Goal: Task Accomplishment & Management: Complete application form

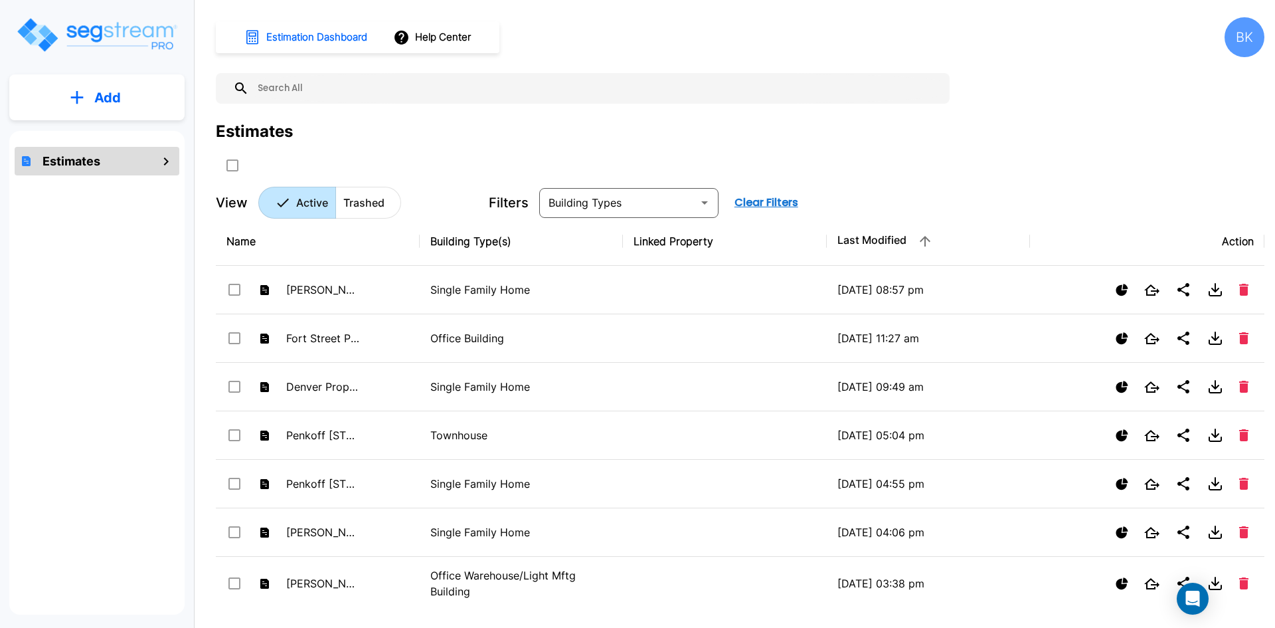
click at [112, 102] on p "Add" at bounding box center [107, 98] width 27 height 20
click at [114, 136] on p "Add Estimate" at bounding box center [105, 134] width 68 height 16
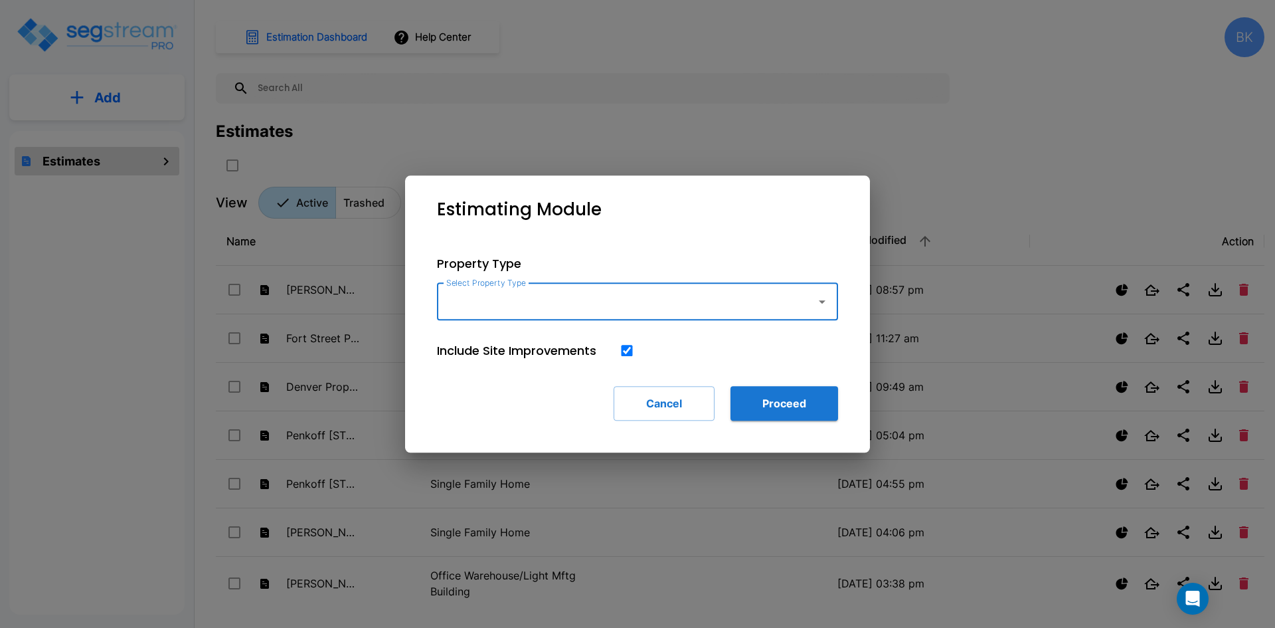
click at [515, 307] on input "Select Property Type" at bounding box center [623, 301] width 361 height 25
click at [592, 303] on input "Select Property Type" at bounding box center [623, 301] width 361 height 25
click at [496, 330] on div "No options" at bounding box center [637, 337] width 401 height 35
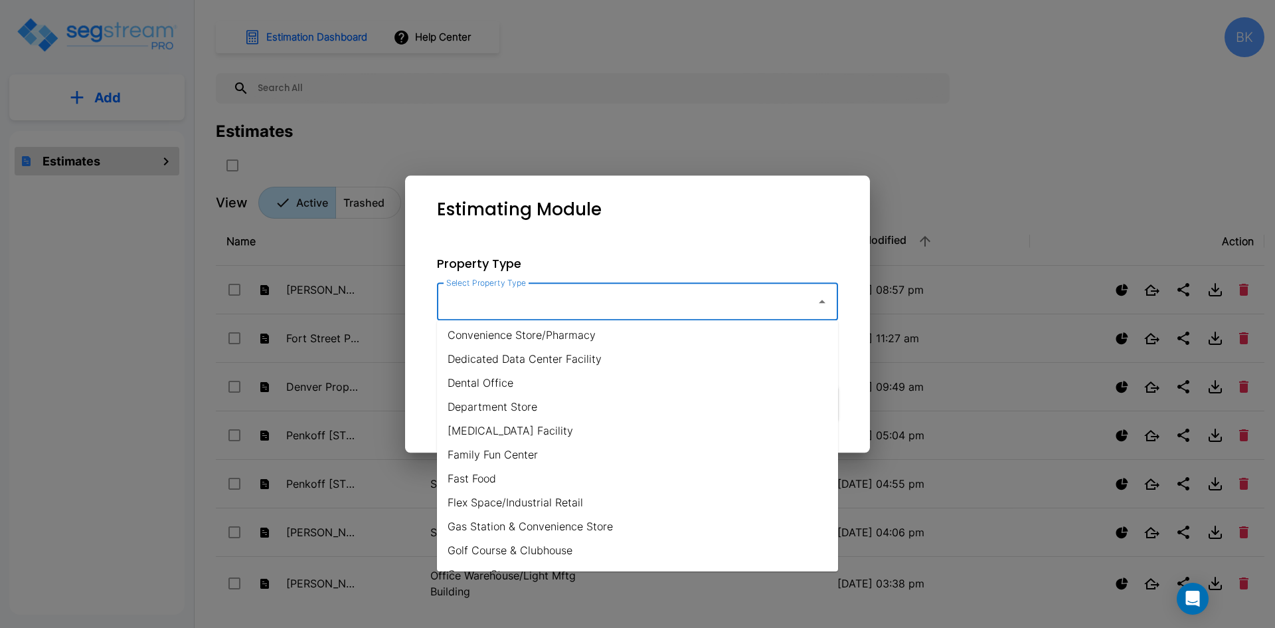
scroll to position [399, 0]
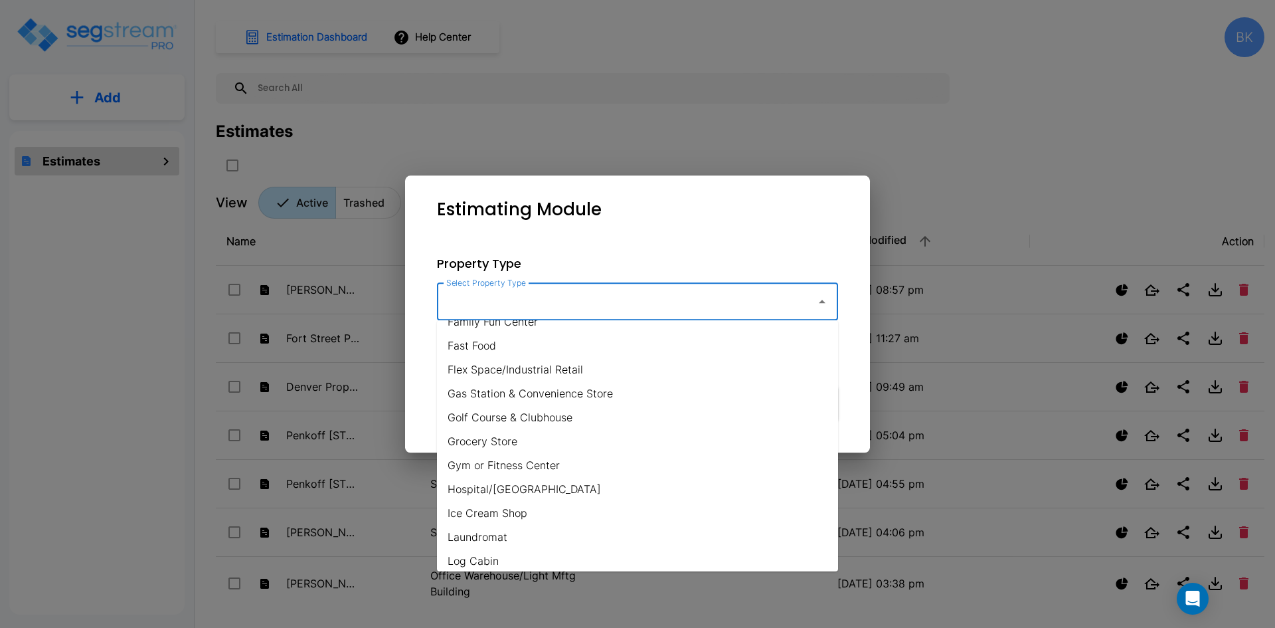
click at [510, 420] on li "Golf Course & Clubhouse" at bounding box center [637, 417] width 401 height 24
type input "Golf Course & Clubhouse"
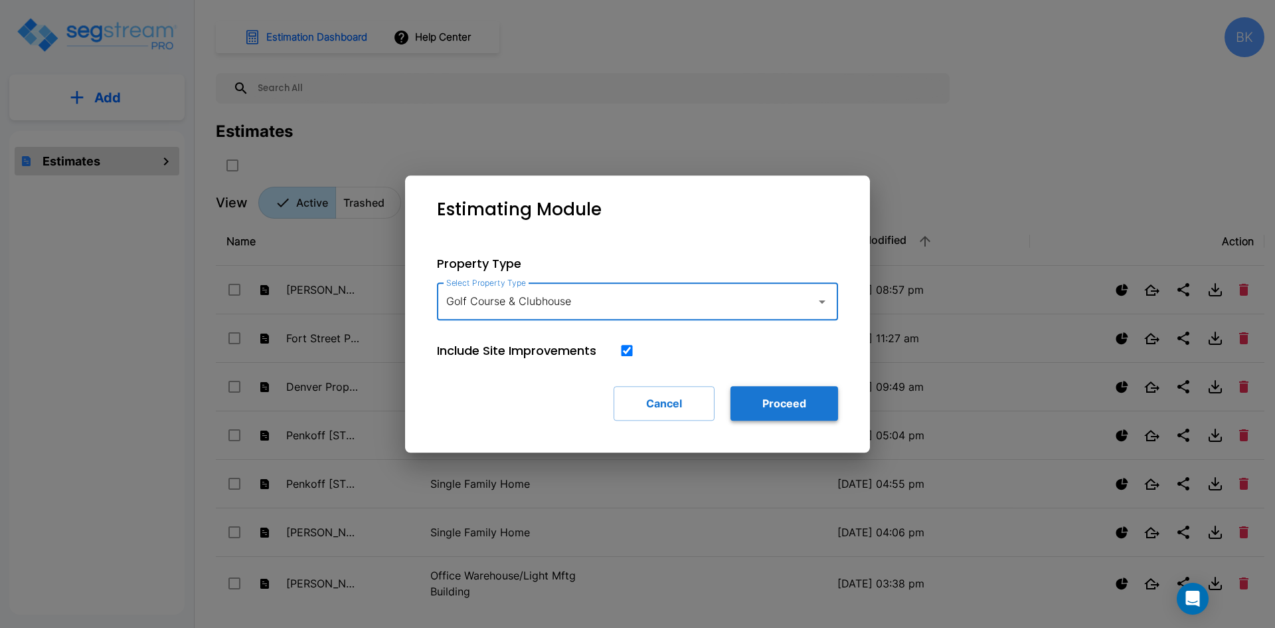
click at [774, 406] on button "Proceed" at bounding box center [785, 403] width 108 height 35
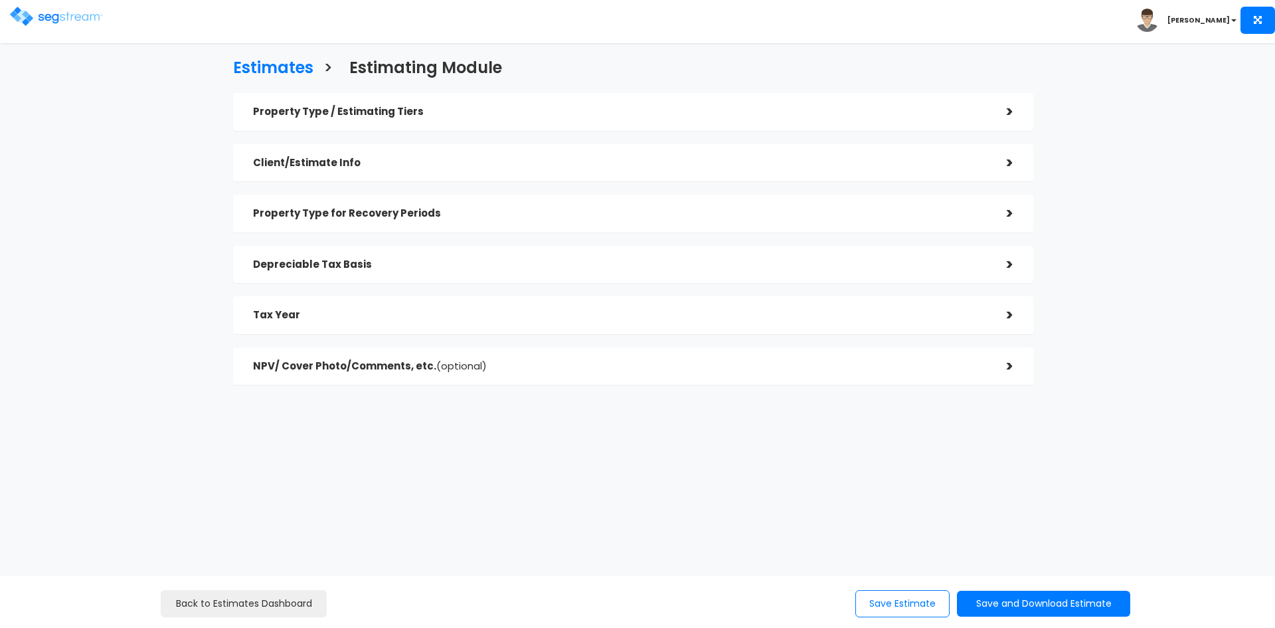
checkbox input "true"
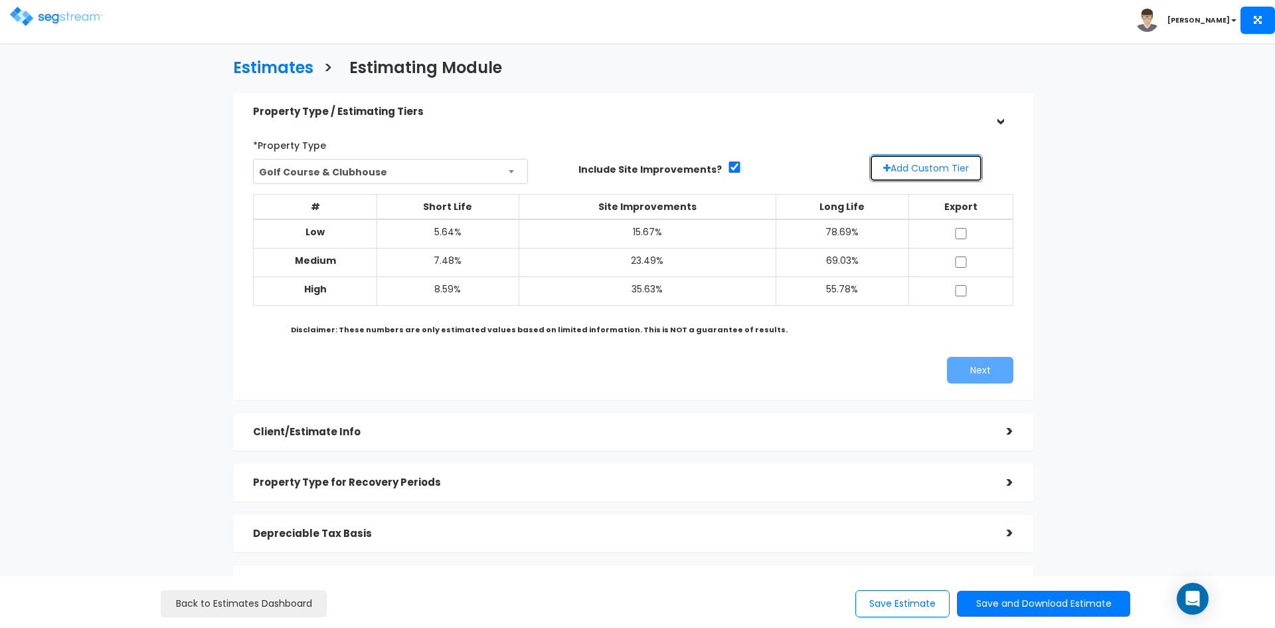
click at [910, 164] on button "Add Custom Tier" at bounding box center [926, 168] width 114 height 28
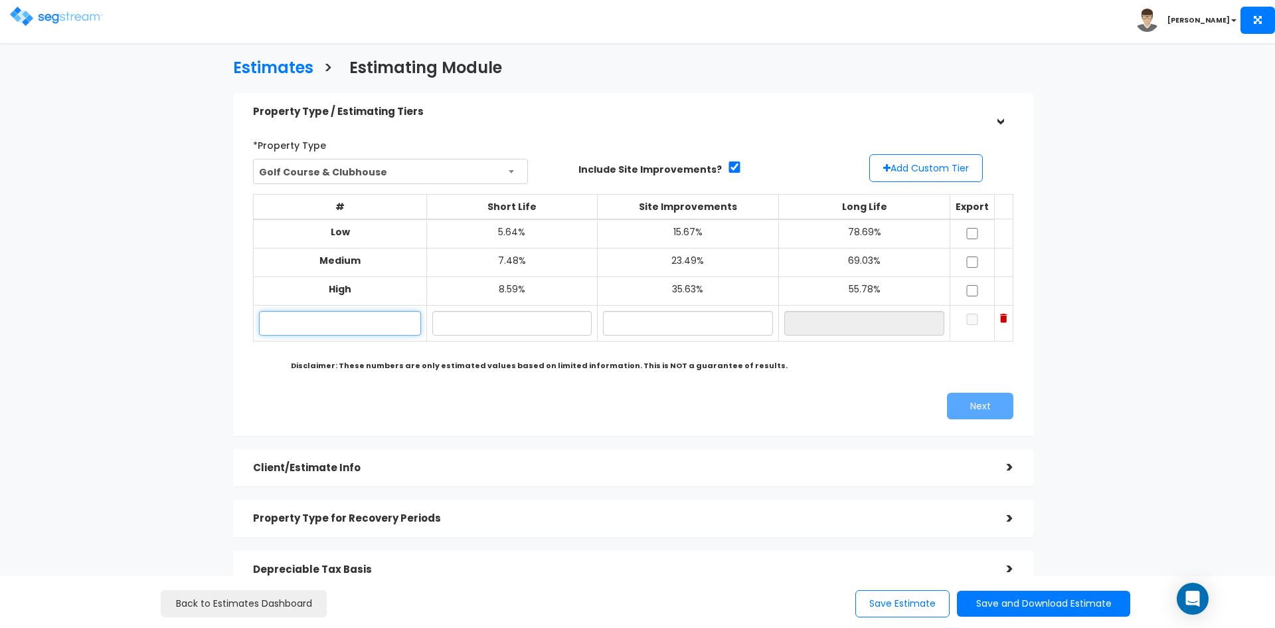
click at [377, 321] on input "text" at bounding box center [340, 323] width 162 height 25
paste input "Category User Input ($) Source STEP 1: Purchase Price of Building and Land $ 34…"
type input "C"
paste input "5015 S CATTAIL WAY"
type input "5015 S CATTAIL WAY"
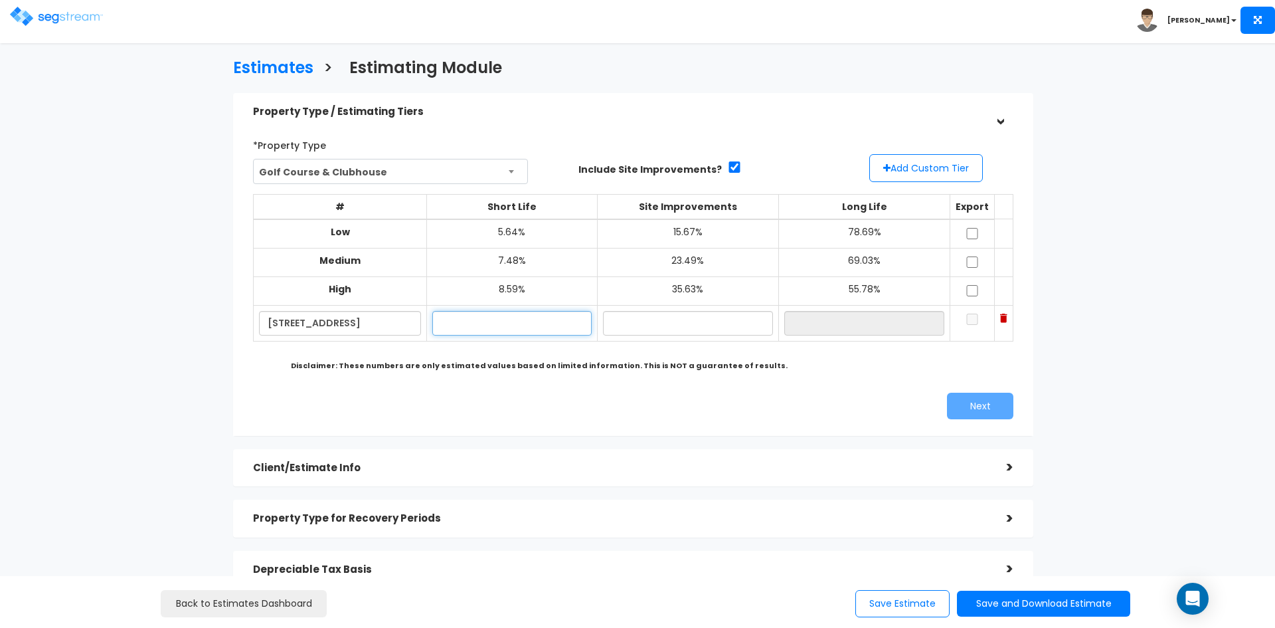
click at [527, 331] on input "text" at bounding box center [511, 323] width 159 height 25
type input "7.50%"
click at [654, 333] on input "text" at bounding box center [688, 323] width 170 height 25
type input "23.00%"
type input "69.50%"
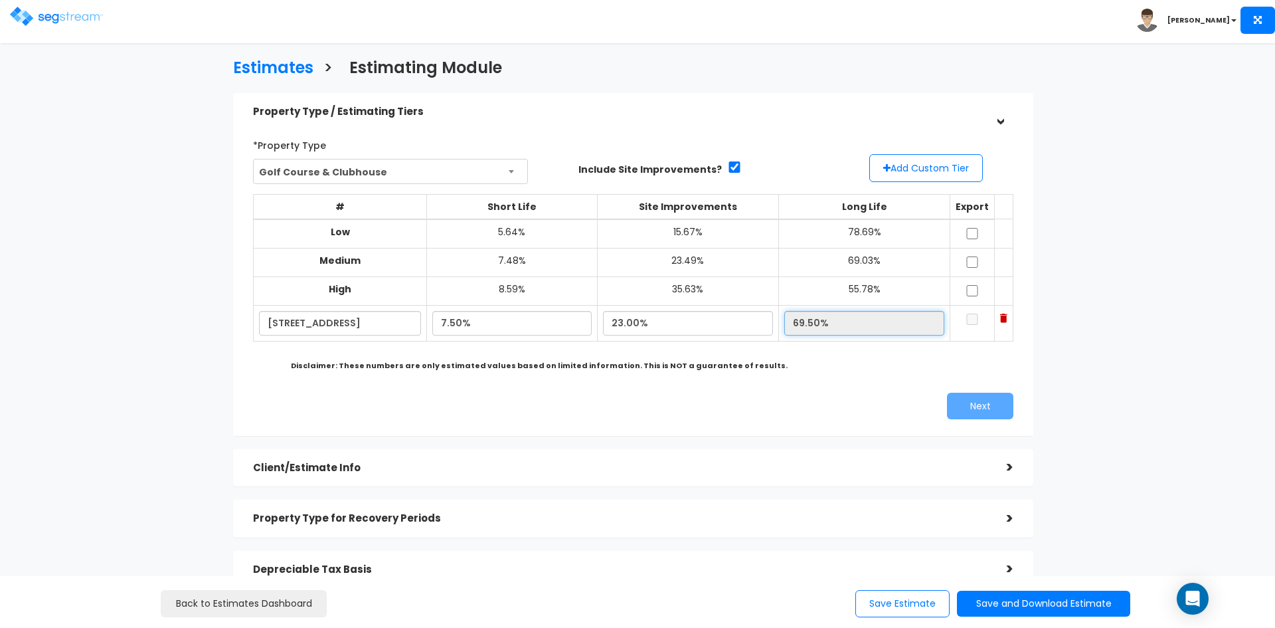
click at [816, 330] on input "69.50%" at bounding box center [864, 323] width 160 height 25
drag, startPoint x: 442, startPoint y: 325, endPoint x: 462, endPoint y: 323, distance: 20.1
click at [462, 323] on input "7.50%" at bounding box center [511, 323] width 159 height 25
type input "6.90%"
type input "70.10%"
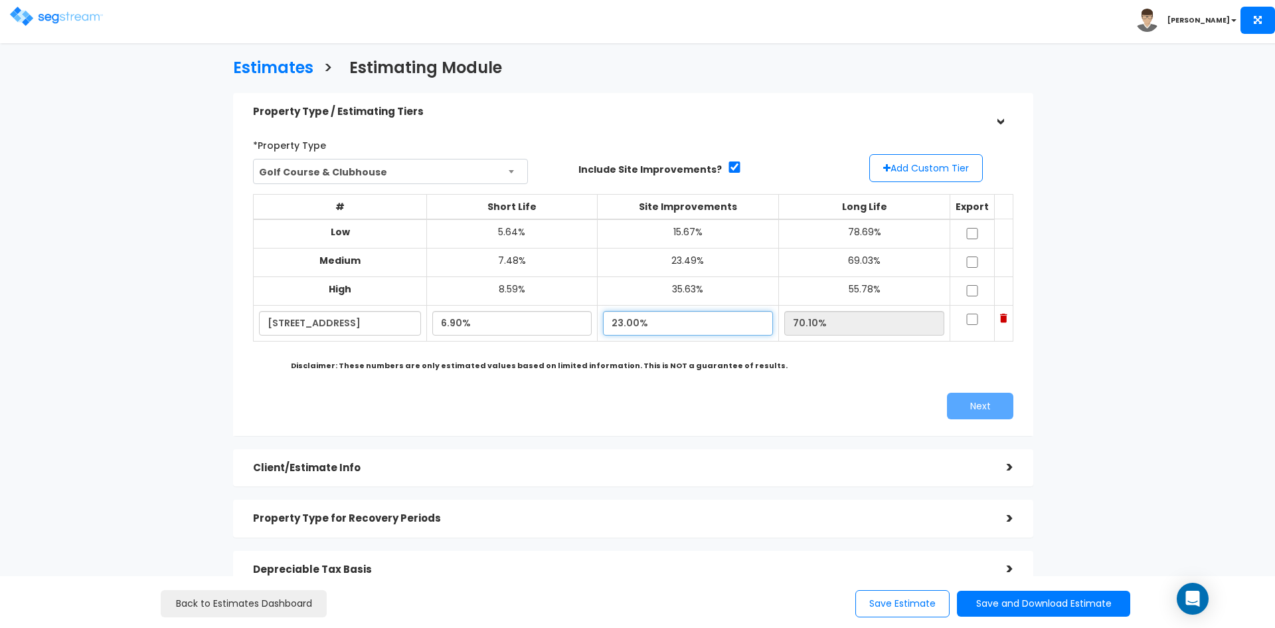
drag, startPoint x: 690, startPoint y: 331, endPoint x: 699, endPoint y: 329, distance: 8.9
click at [691, 330] on input "23.00%" at bounding box center [688, 323] width 170 height 25
click at [854, 324] on input "70.10%" at bounding box center [864, 323] width 160 height 25
drag, startPoint x: 970, startPoint y: 229, endPoint x: 975, endPoint y: 245, distance: 16.8
click at [970, 230] on input "checkbox" at bounding box center [972, 233] width 13 height 11
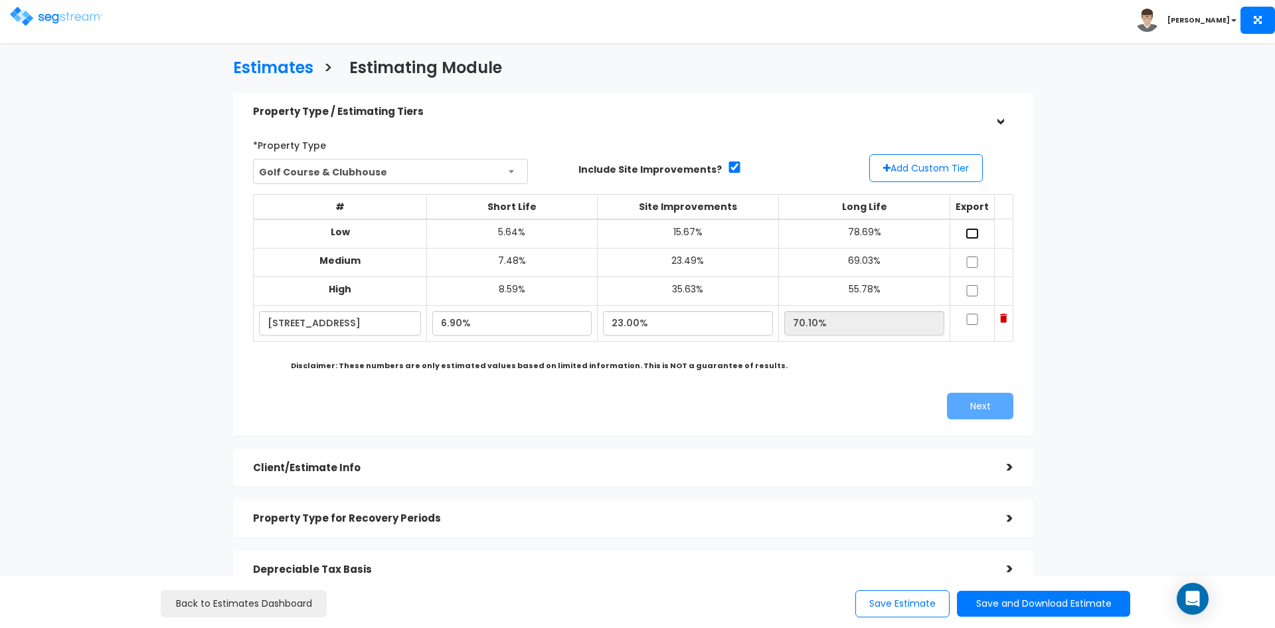
checkbox input "true"
click at [974, 260] on input "checkbox" at bounding box center [972, 261] width 13 height 11
checkbox input "true"
click at [969, 285] on input "checkbox" at bounding box center [972, 290] width 13 height 11
checkbox input "true"
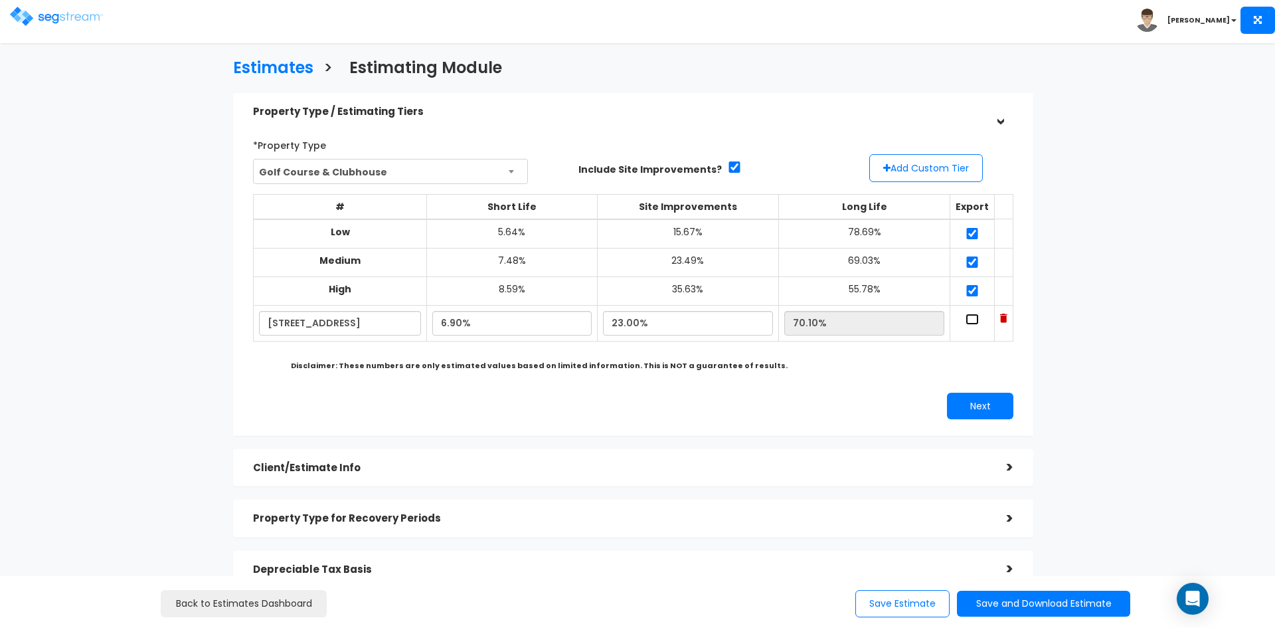
click at [966, 317] on input "checkbox" at bounding box center [972, 319] width 13 height 11
checkbox input "true"
click at [986, 399] on button "Next" at bounding box center [980, 406] width 66 height 27
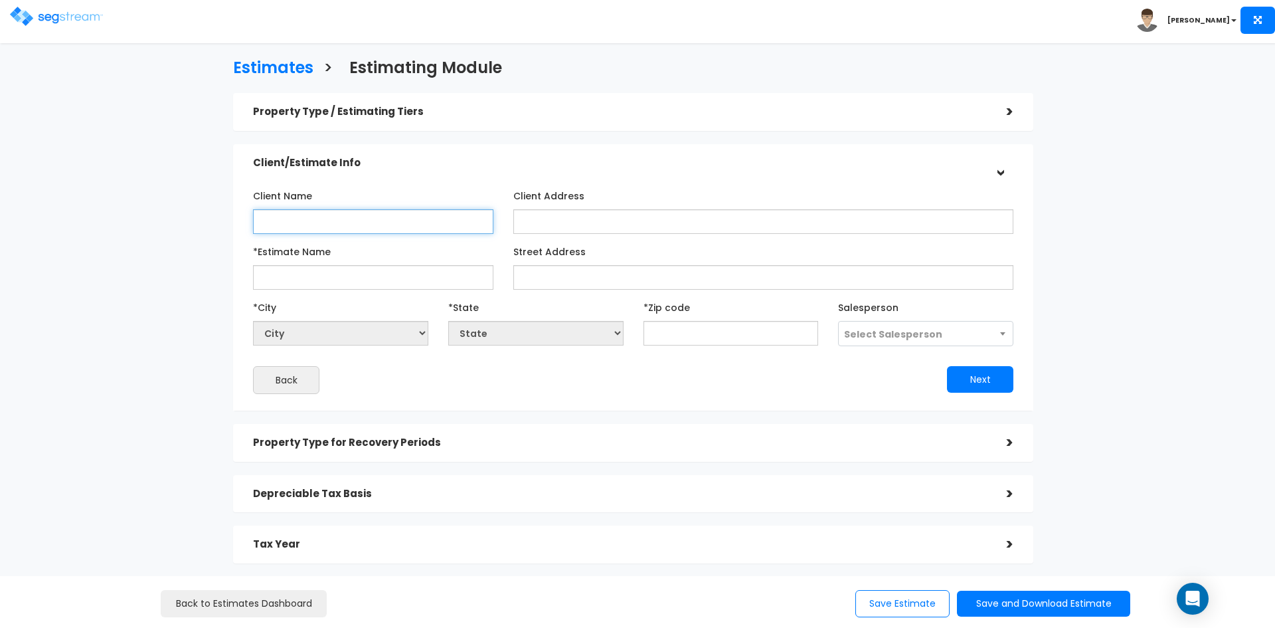
click at [368, 217] on input "Client Name" at bounding box center [373, 221] width 240 height 25
type input "Todd Amberry"
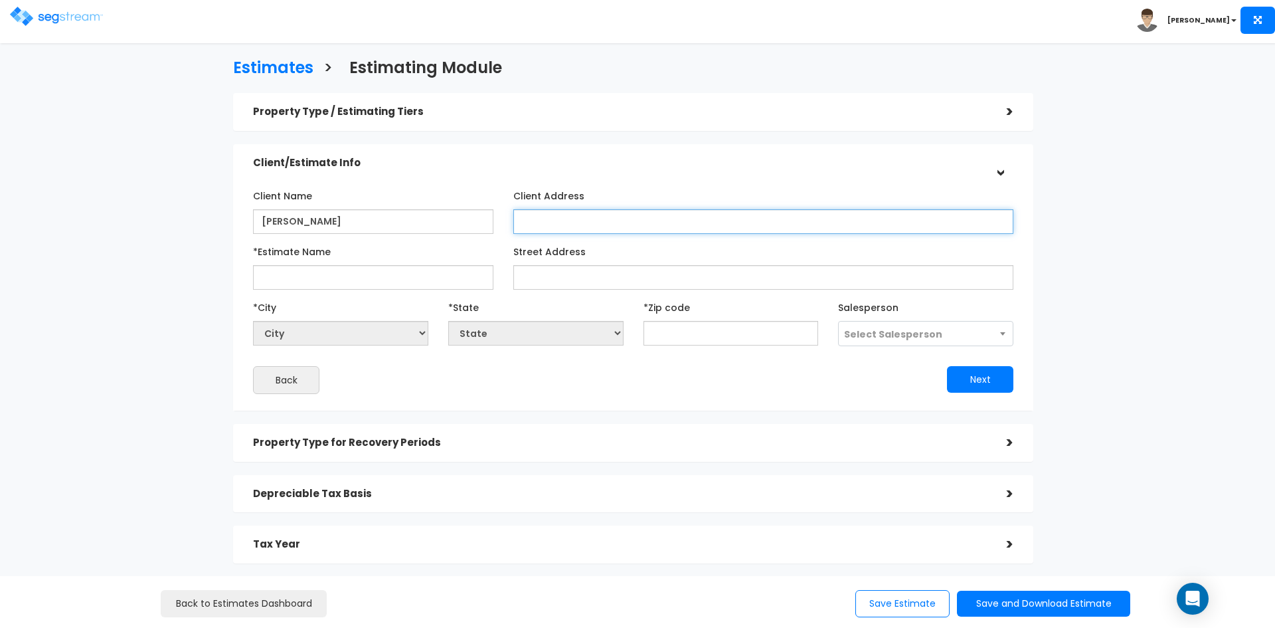
click at [591, 223] on input "Client Address" at bounding box center [763, 221] width 500 height 25
click at [531, 223] on input "Client Address" at bounding box center [763, 221] width 500 height 25
paste input "3451 Triumph Blvd Suite 106, Lehi, UT 84043"
type input "3451 Triumph Blvd Suite 106, Lehi, UT 84043"
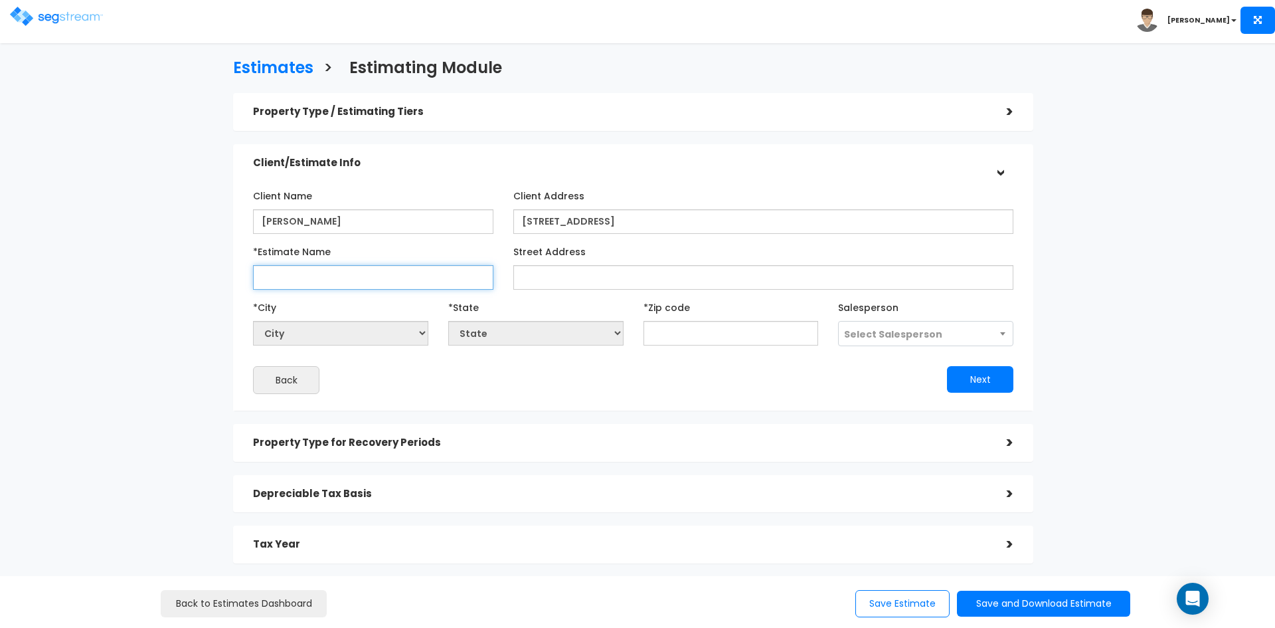
click at [327, 274] on input "*Estimate Name" at bounding box center [373, 277] width 240 height 25
click at [325, 276] on input "*Estimate Name" at bounding box center [373, 277] width 240 height 25
paste input "Farmhouse_5015 S CATTAIL WAY"
type input "Farmhouse_5015 S CATTAIL WAY"
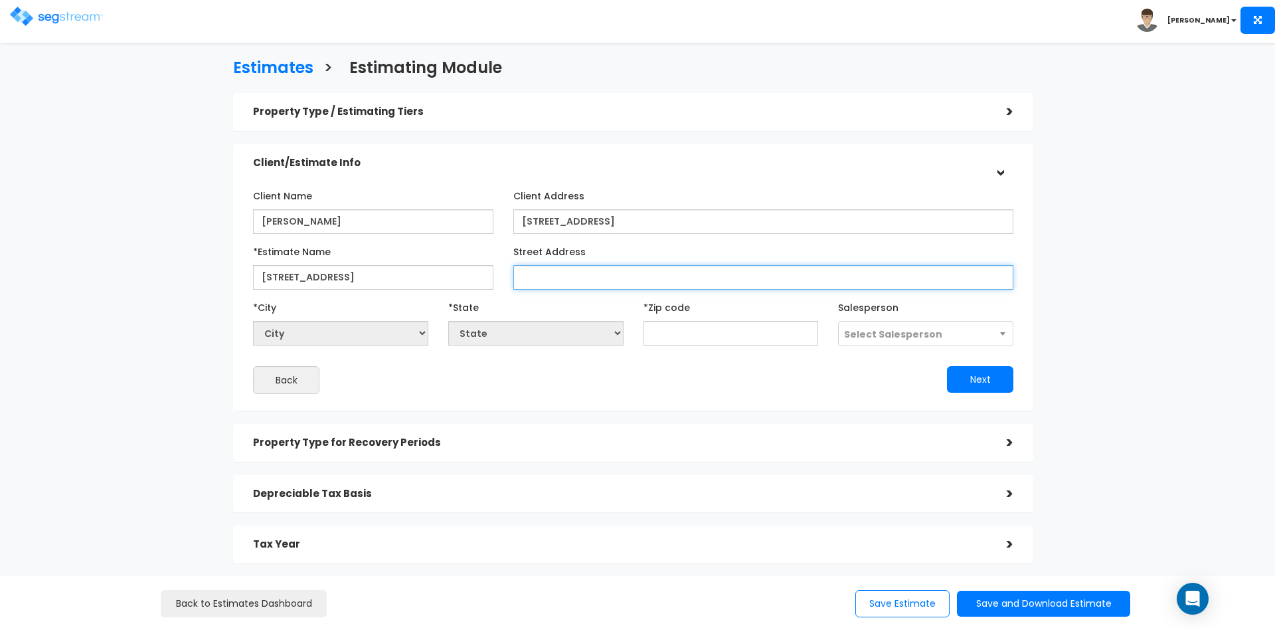
click at [543, 273] on input "Street Address" at bounding box center [763, 277] width 500 height 25
type input "5015 S. Cattail Way"
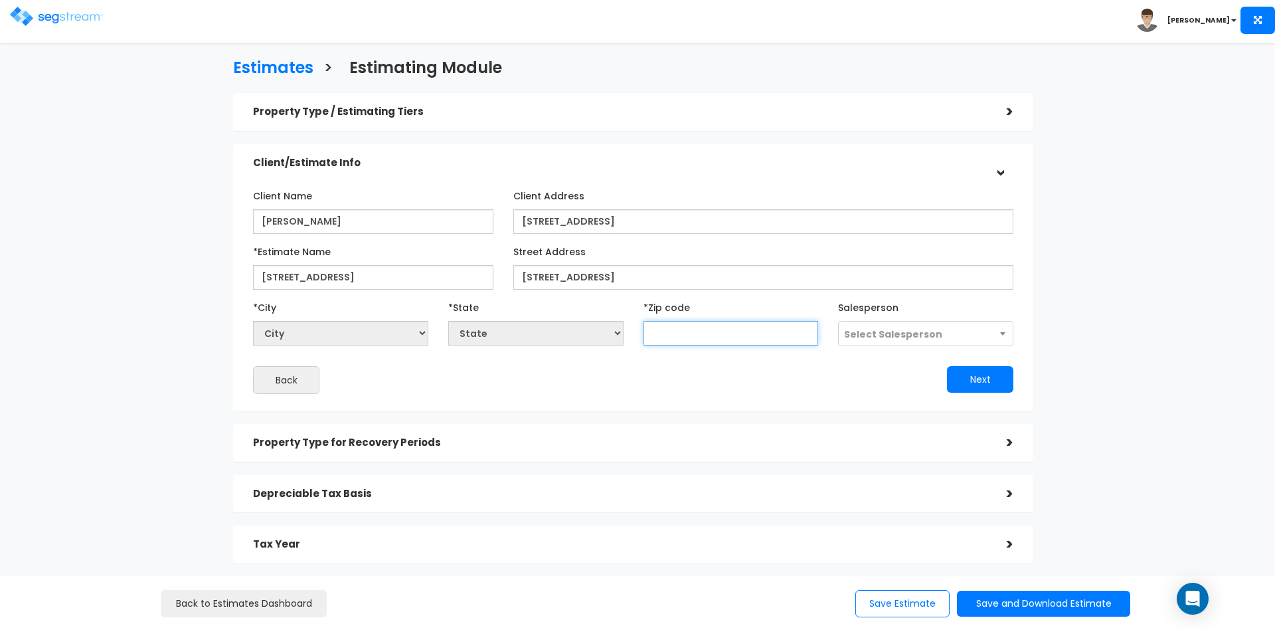
click at [689, 345] on input "text" at bounding box center [731, 333] width 175 height 25
type input "8"
select select "CO"
type input "84"
select select "UT"
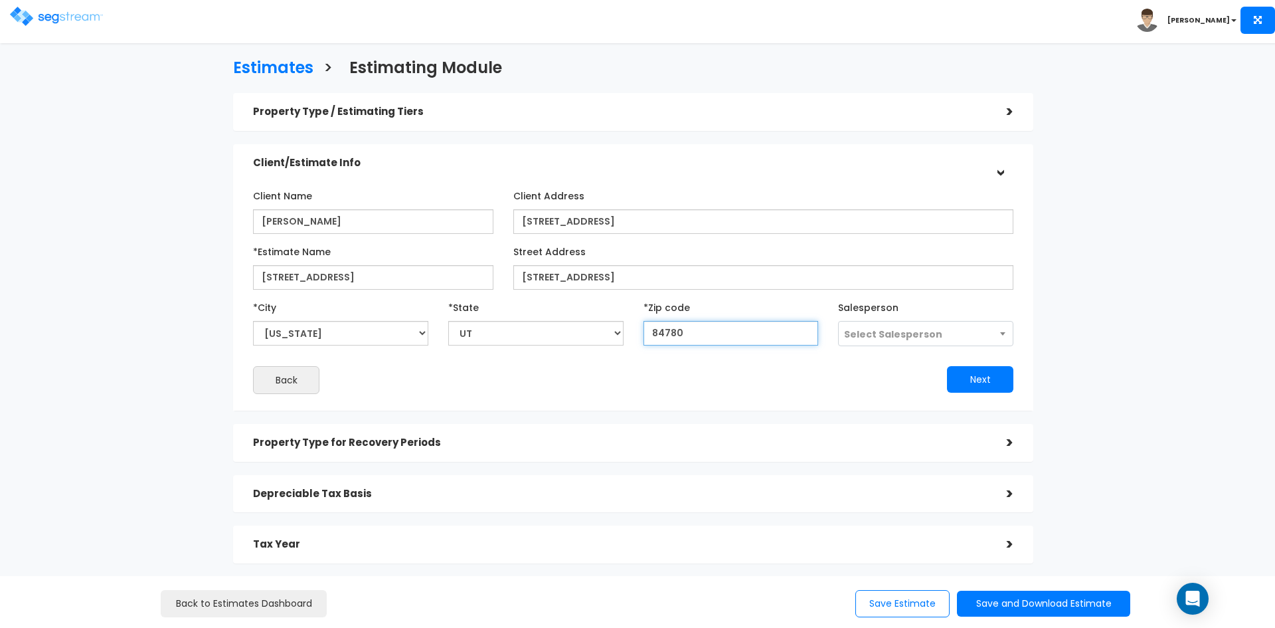
type input "84780"
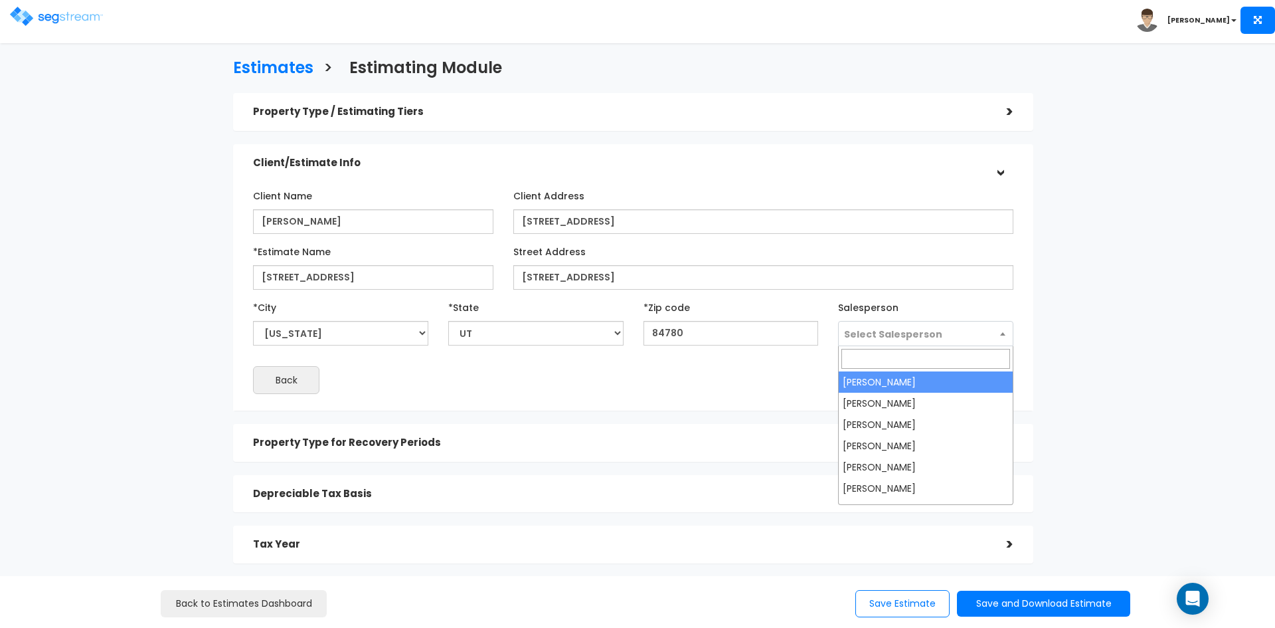
click at [904, 334] on span "Select Salesperson" at bounding box center [893, 333] width 98 height 13
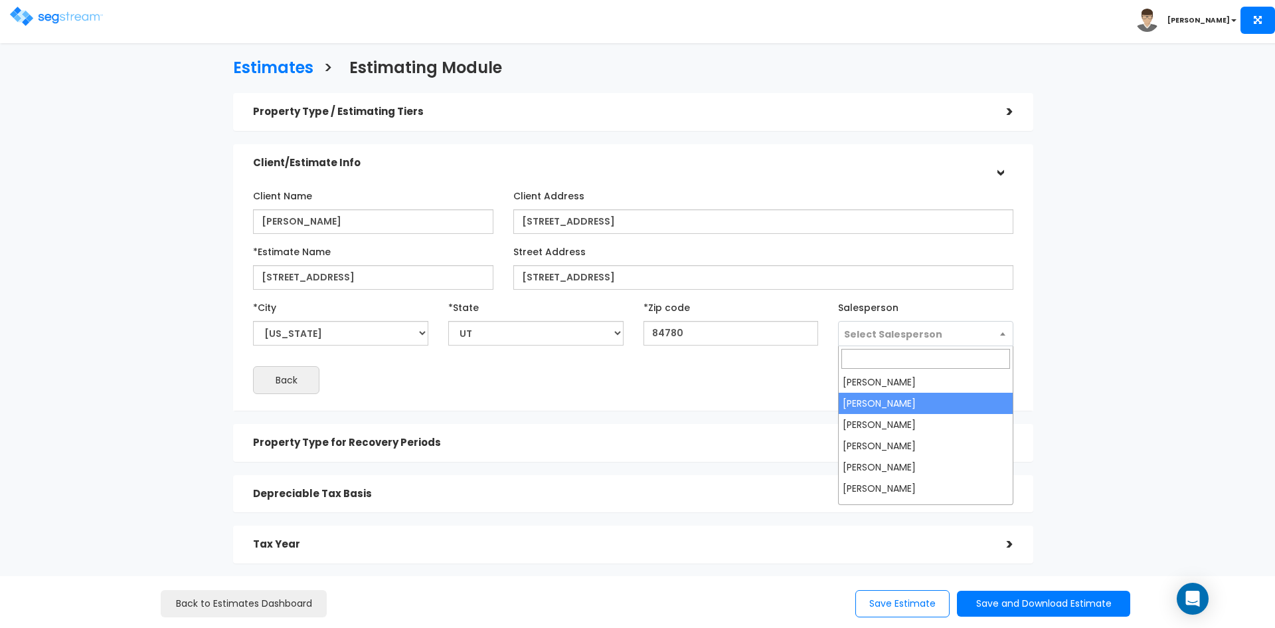
select select "170"
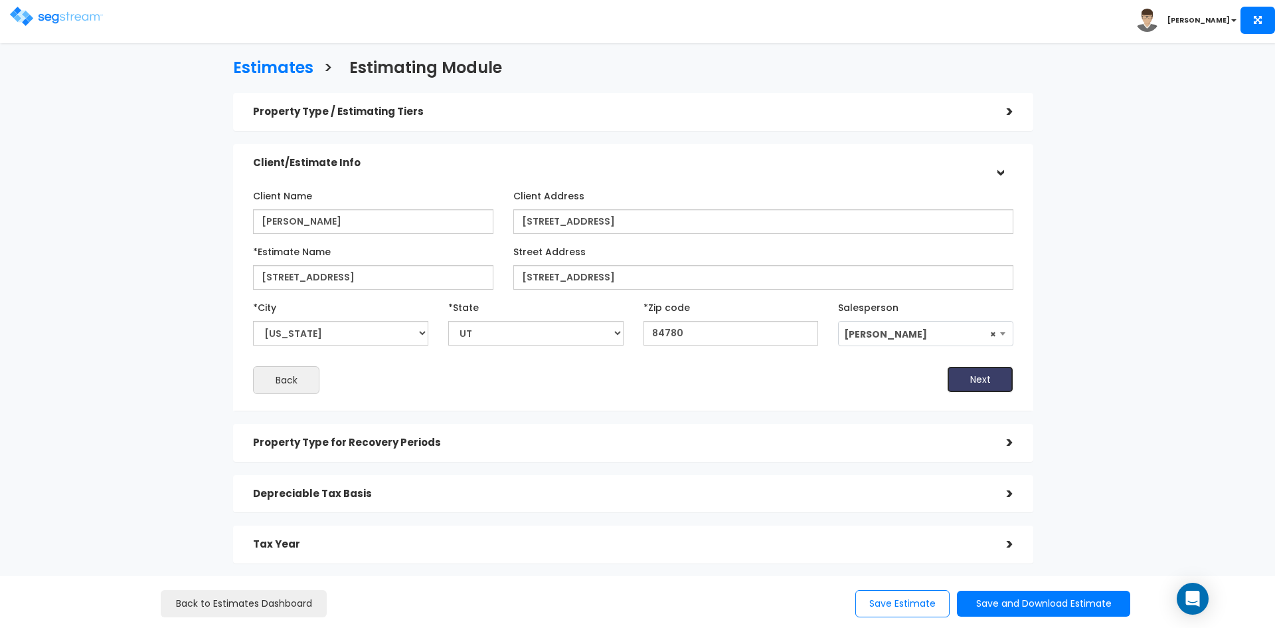
click at [971, 379] on button "Next" at bounding box center [980, 379] width 66 height 27
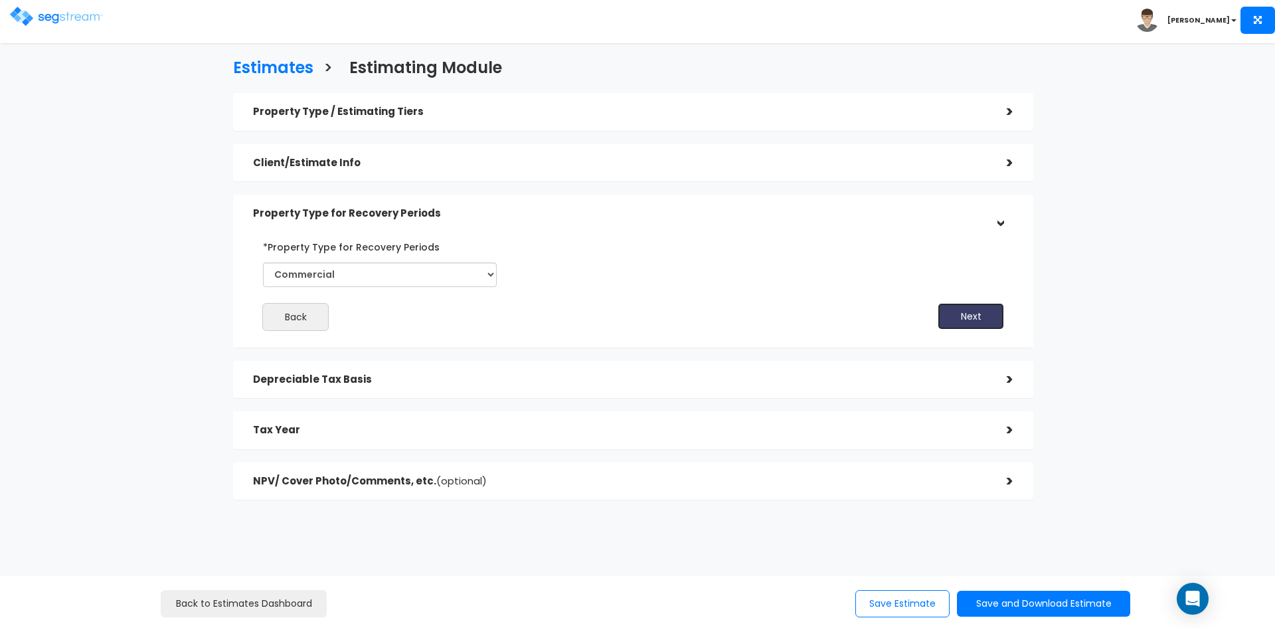
click at [970, 319] on button "Next" at bounding box center [971, 316] width 66 height 27
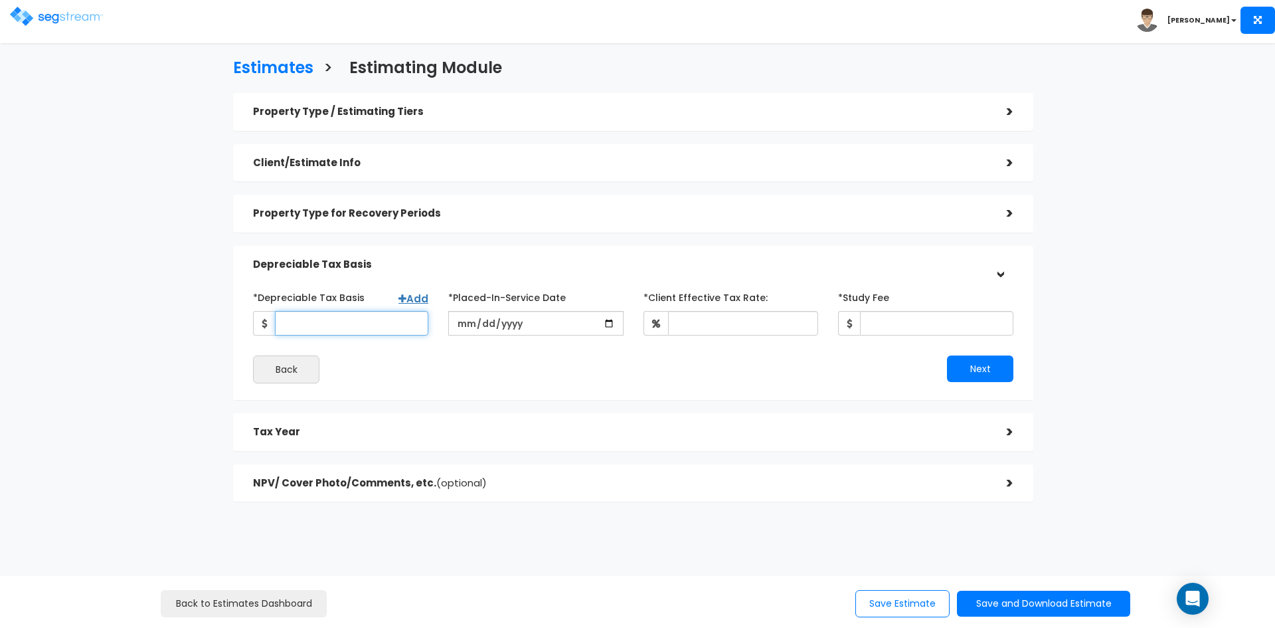
click at [380, 322] on input "*Depreciable Tax Basis" at bounding box center [351, 323] width 153 height 25
type input "6,022,209"
click at [465, 323] on input "date" at bounding box center [535, 323] width 175 height 25
type input "2024-02-27"
click at [733, 323] on input "*Client Effective Tax Rate:" at bounding box center [743, 323] width 151 height 25
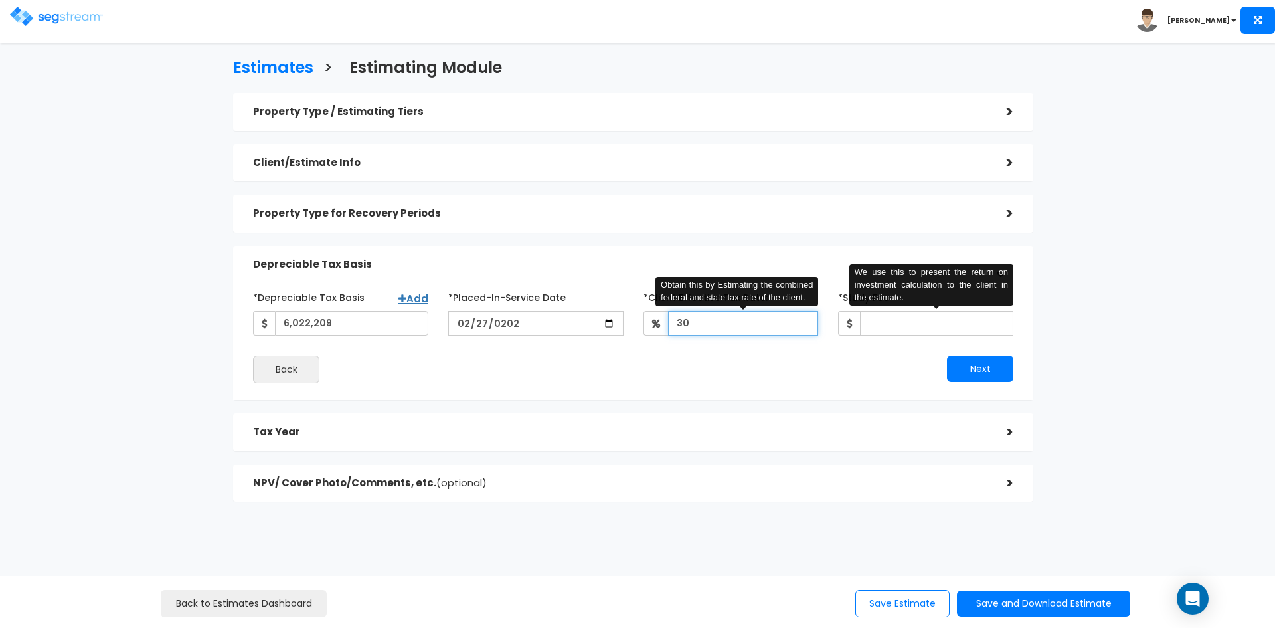
type input "30"
click at [902, 321] on input "*Study Fee" at bounding box center [936, 323] width 153 height 25
type input "8"
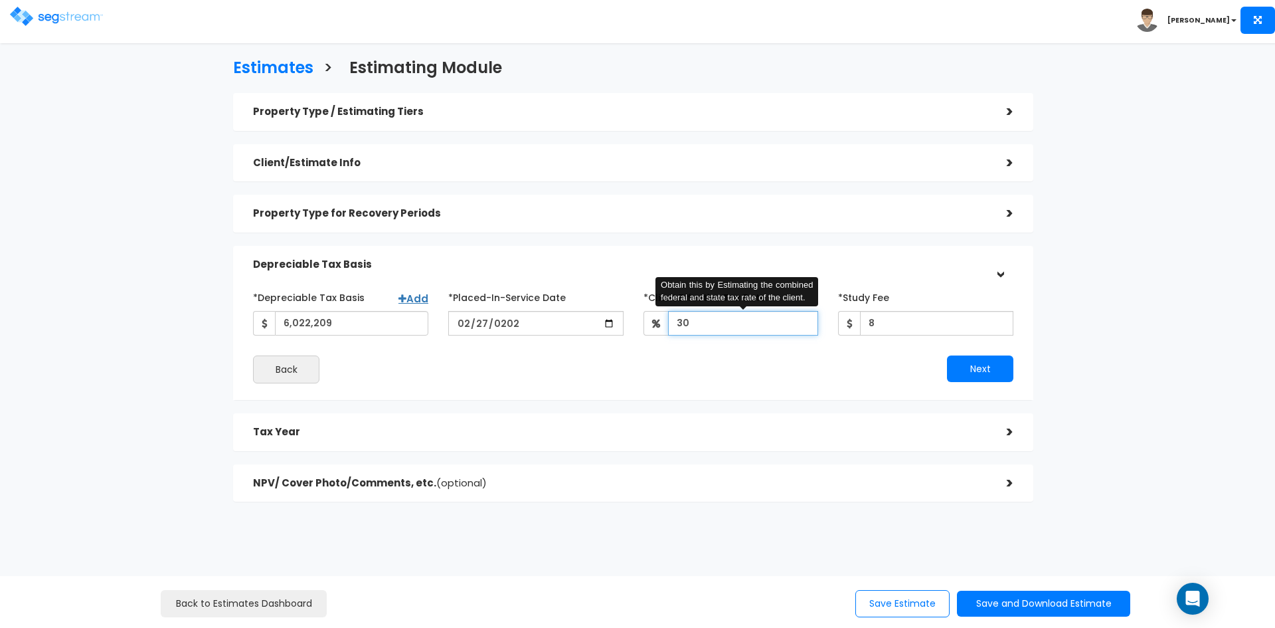
click at [698, 317] on input "30" at bounding box center [743, 323] width 151 height 25
type input "35"
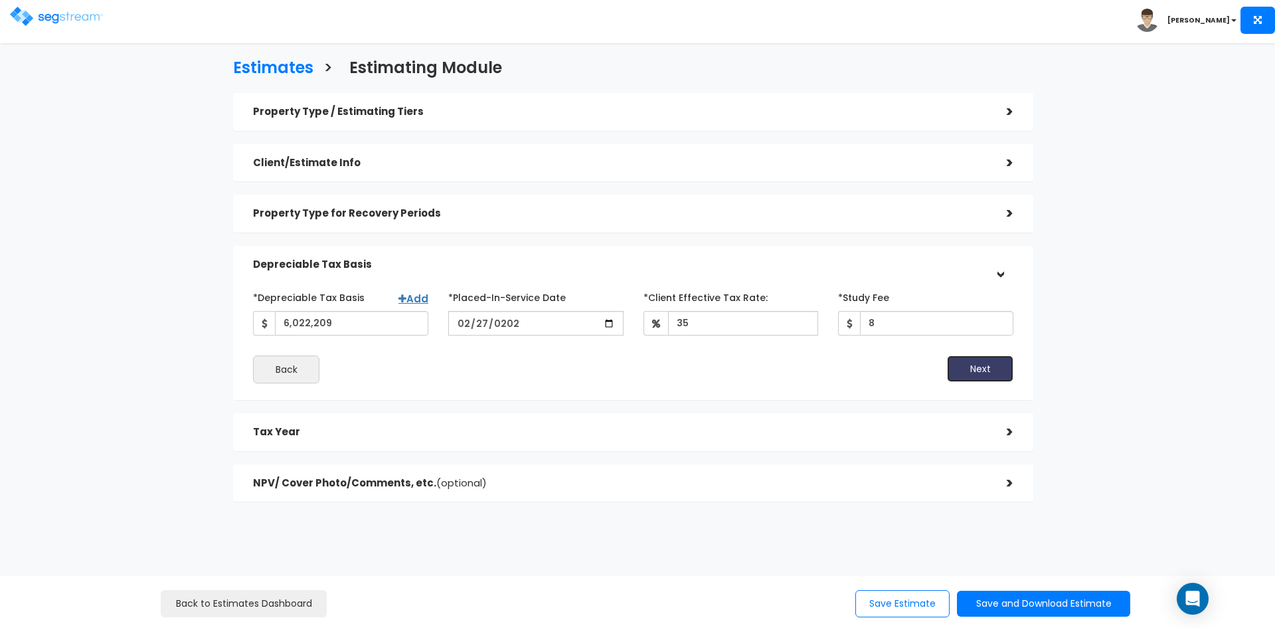
click at [966, 362] on button "Next" at bounding box center [980, 368] width 66 height 27
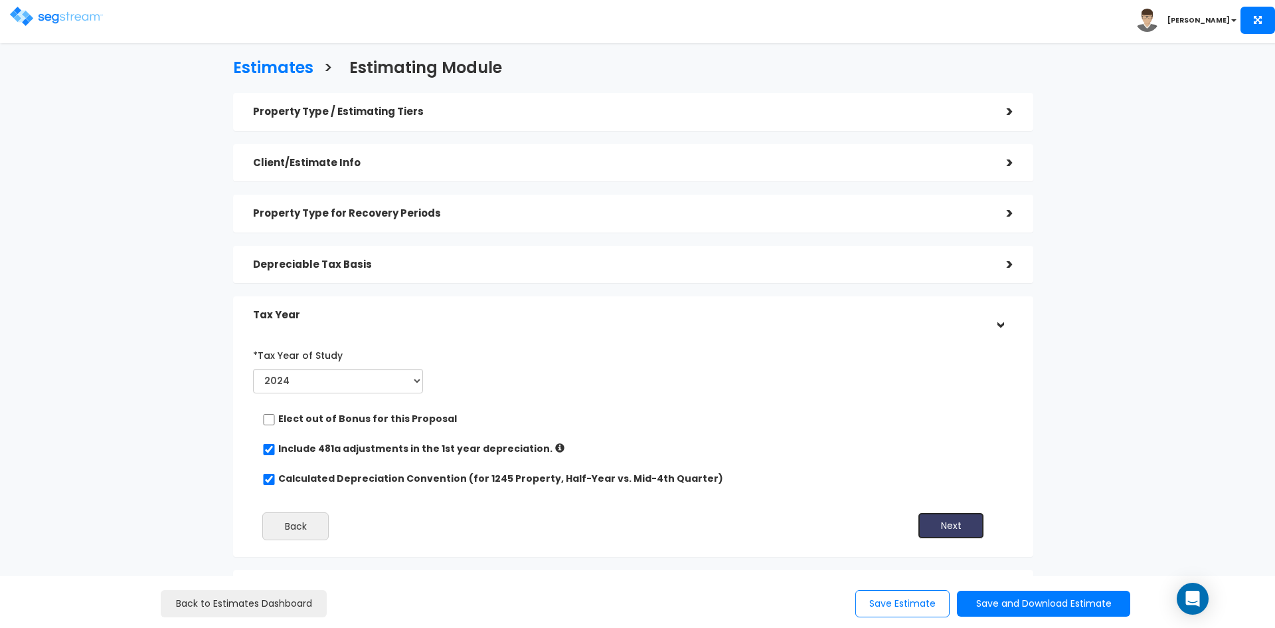
click at [941, 522] on button "Next" at bounding box center [951, 525] width 66 height 27
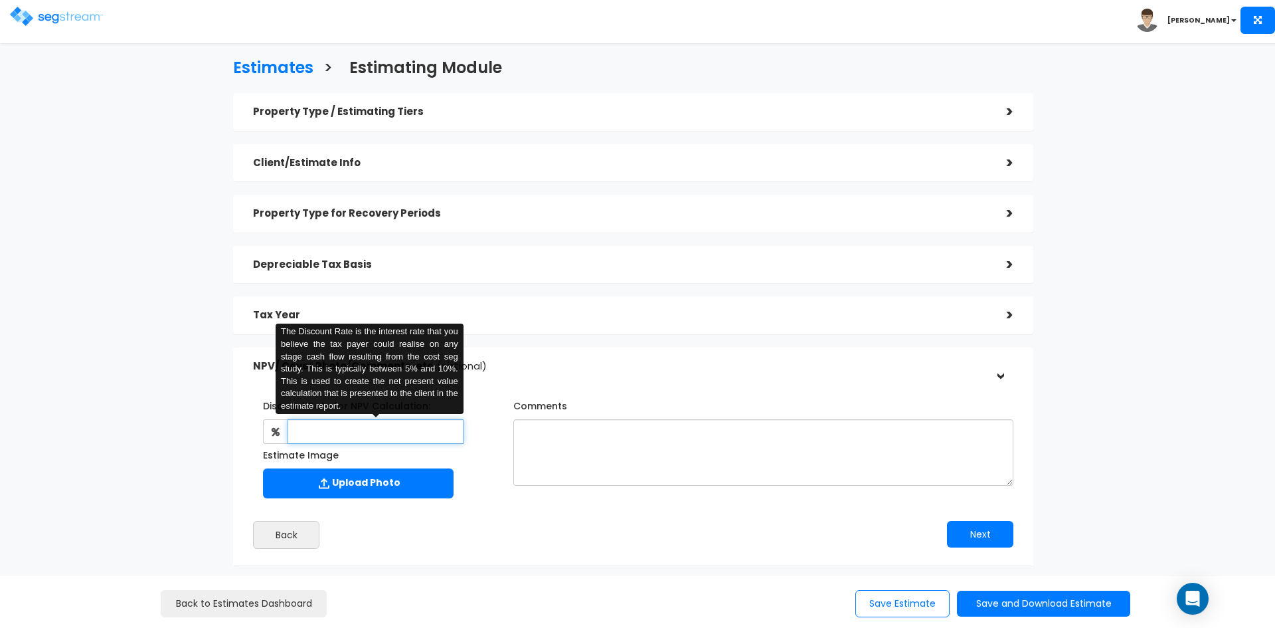
click at [332, 434] on input "text" at bounding box center [375, 431] width 175 height 25
type input "8"
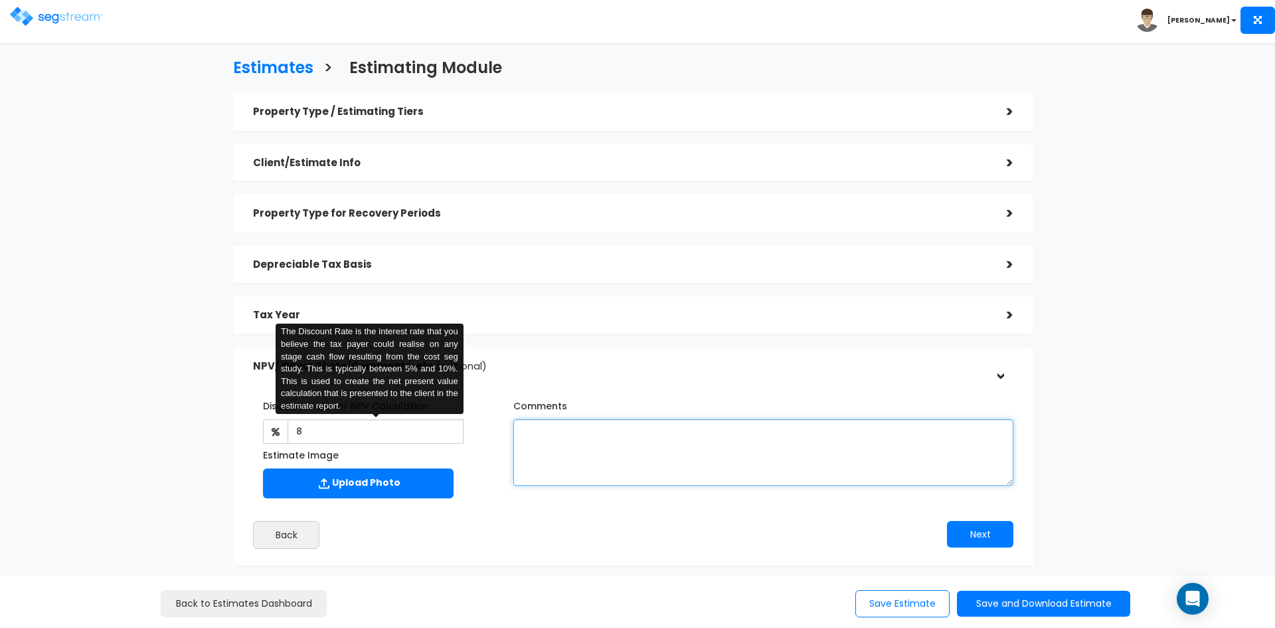
click at [537, 436] on textarea "Comments" at bounding box center [763, 452] width 500 height 66
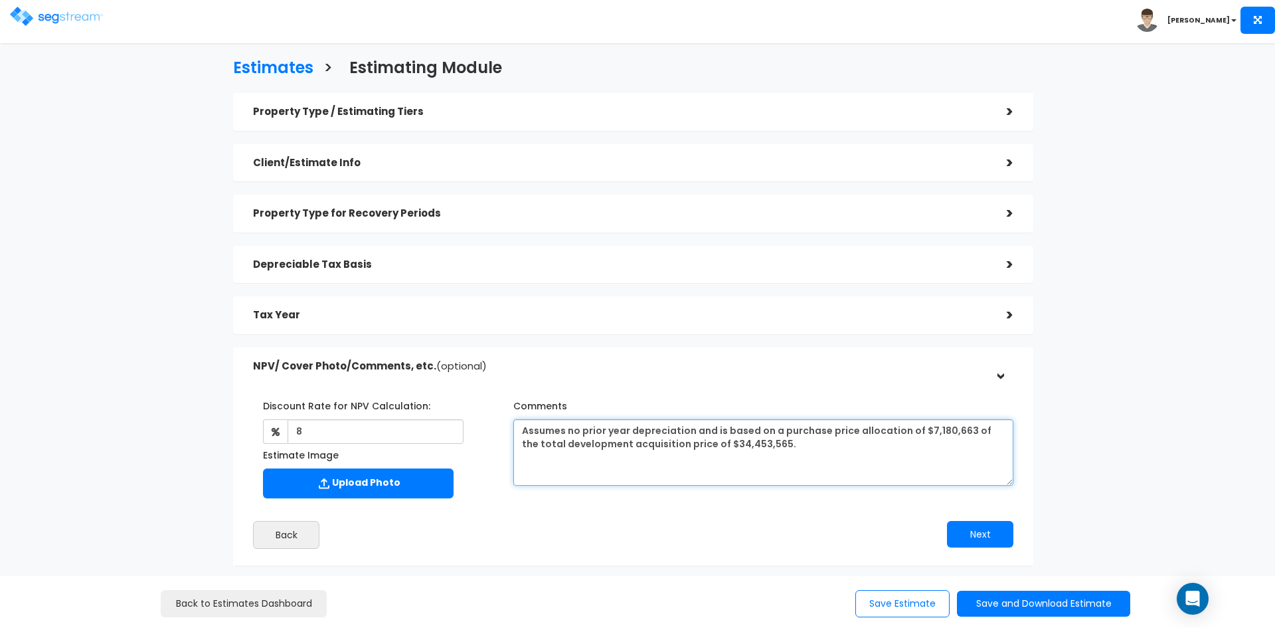
drag, startPoint x: 787, startPoint y: 446, endPoint x: 517, endPoint y: 432, distance: 270.7
click at [517, 432] on textarea "Assumes no prior year depreciation and is based on a purchase price allocation …" at bounding box center [763, 452] width 500 height 66
type textarea "Assumes no prior year depreciation and is based on a purchase price allocation …"
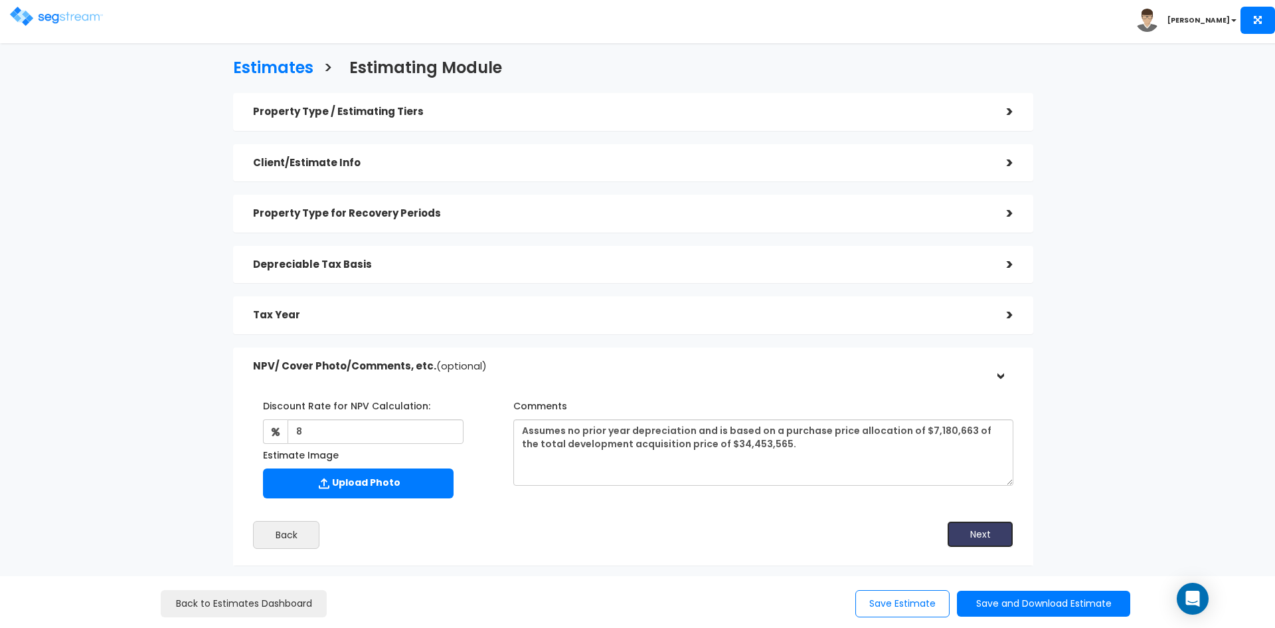
click at [992, 536] on button "Next" at bounding box center [980, 534] width 66 height 27
click at [998, 602] on button "Save and Download Estimate" at bounding box center [1043, 603] width 173 height 26
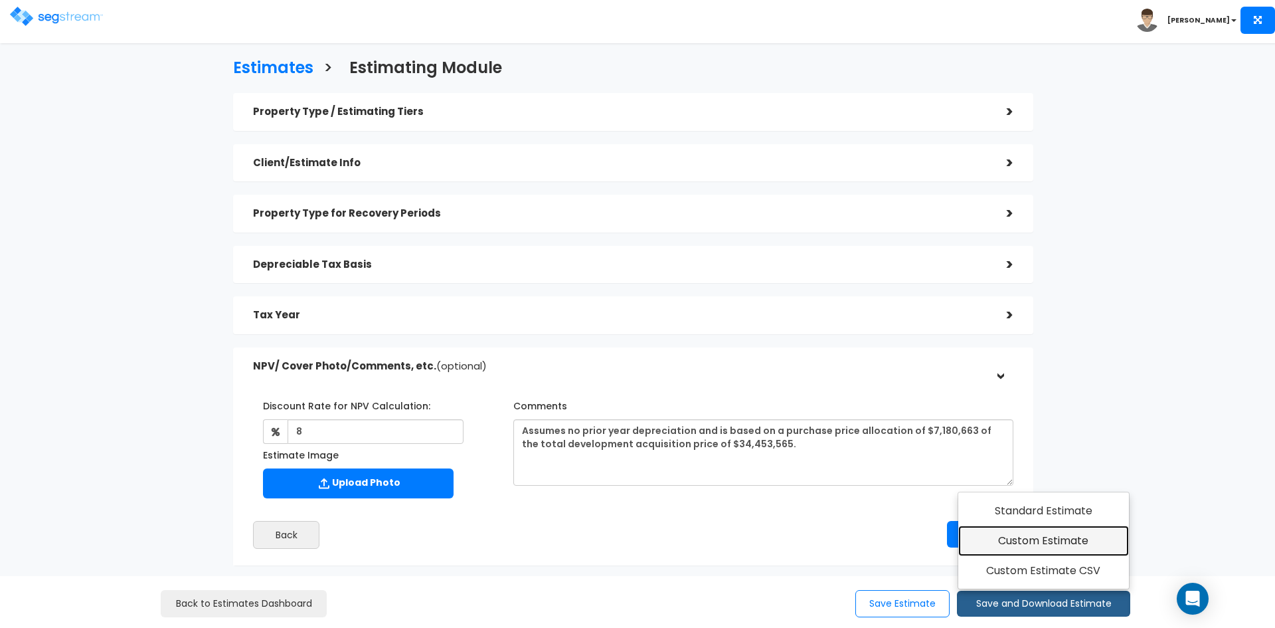
click at [1023, 541] on link "Custom Estimate" at bounding box center [1043, 540] width 171 height 31
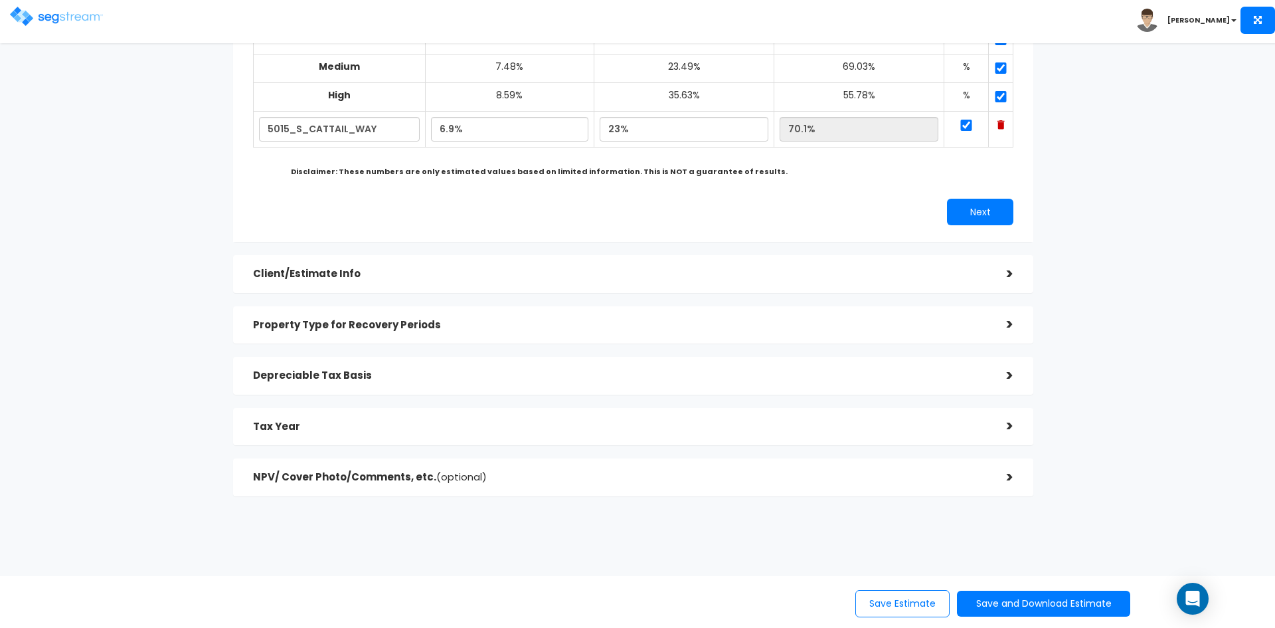
scroll to position [195, 0]
click at [679, 465] on div "NPV/ Cover Photo/Comments, etc. (optional)" at bounding box center [620, 476] width 734 height 25
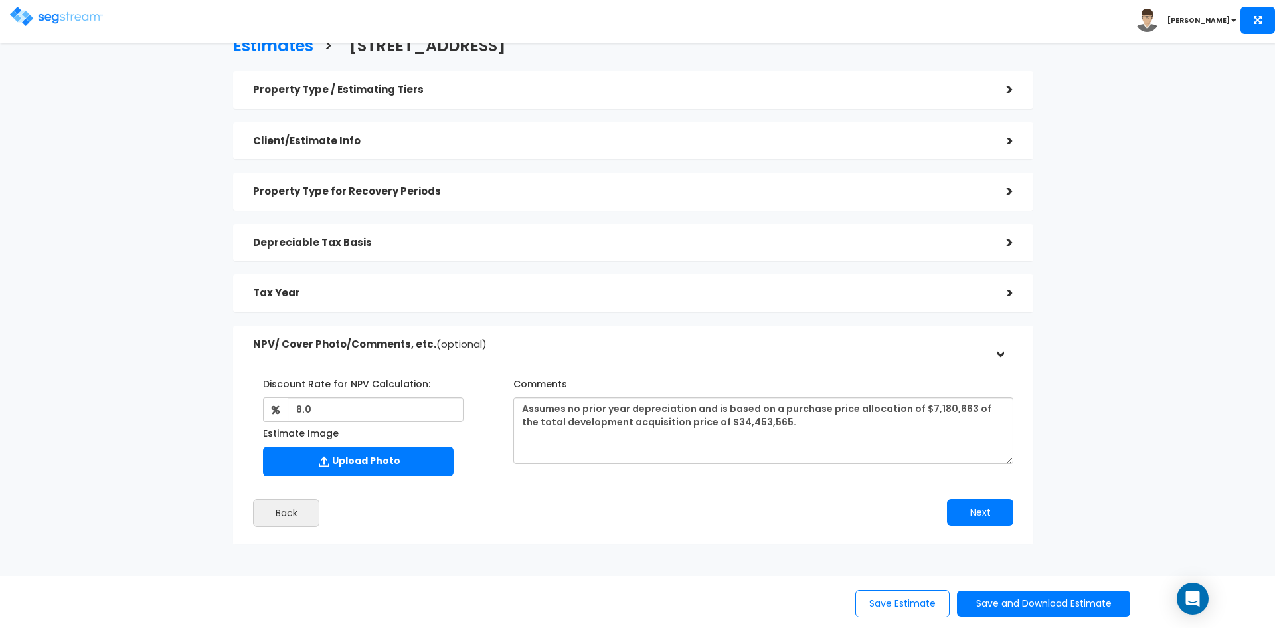
scroll to position [0, 0]
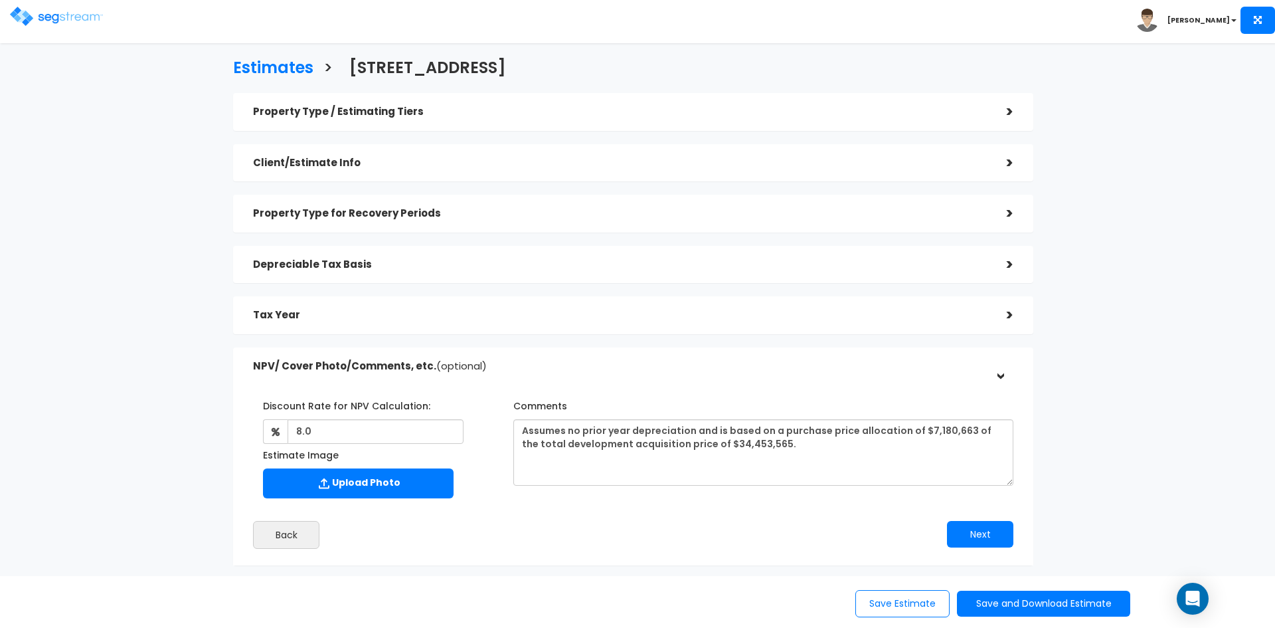
click at [602, 116] on h5 "Property Type / Estimating Tiers" at bounding box center [620, 111] width 734 height 11
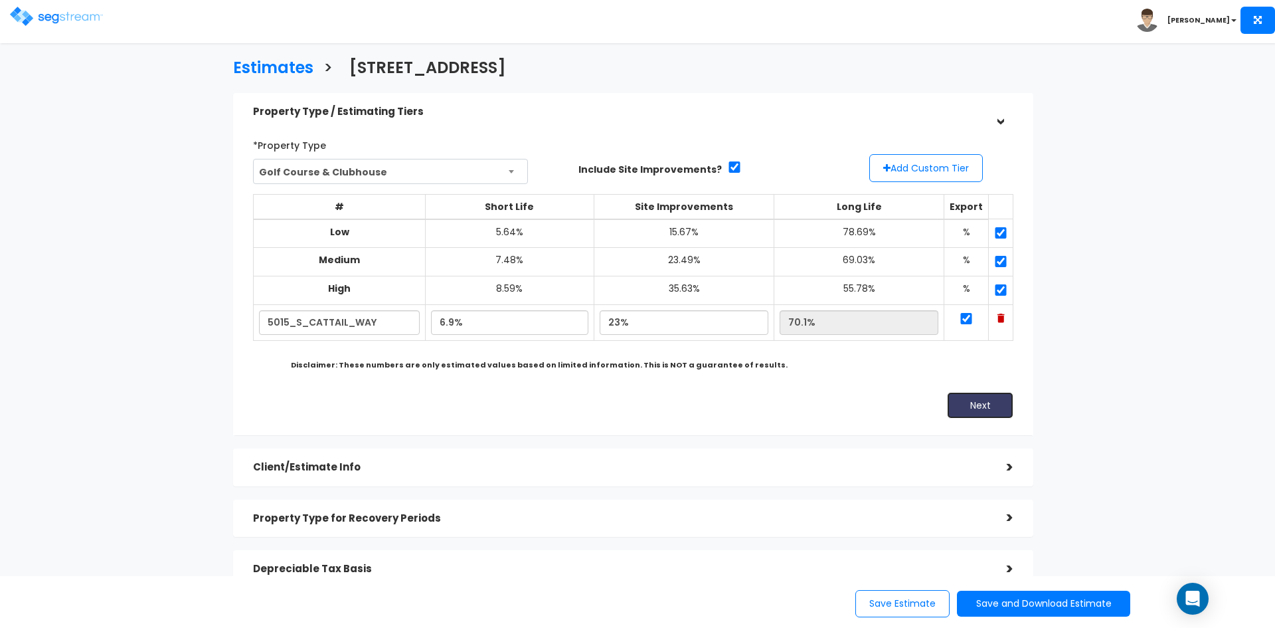
click at [980, 404] on button "Next" at bounding box center [980, 405] width 66 height 27
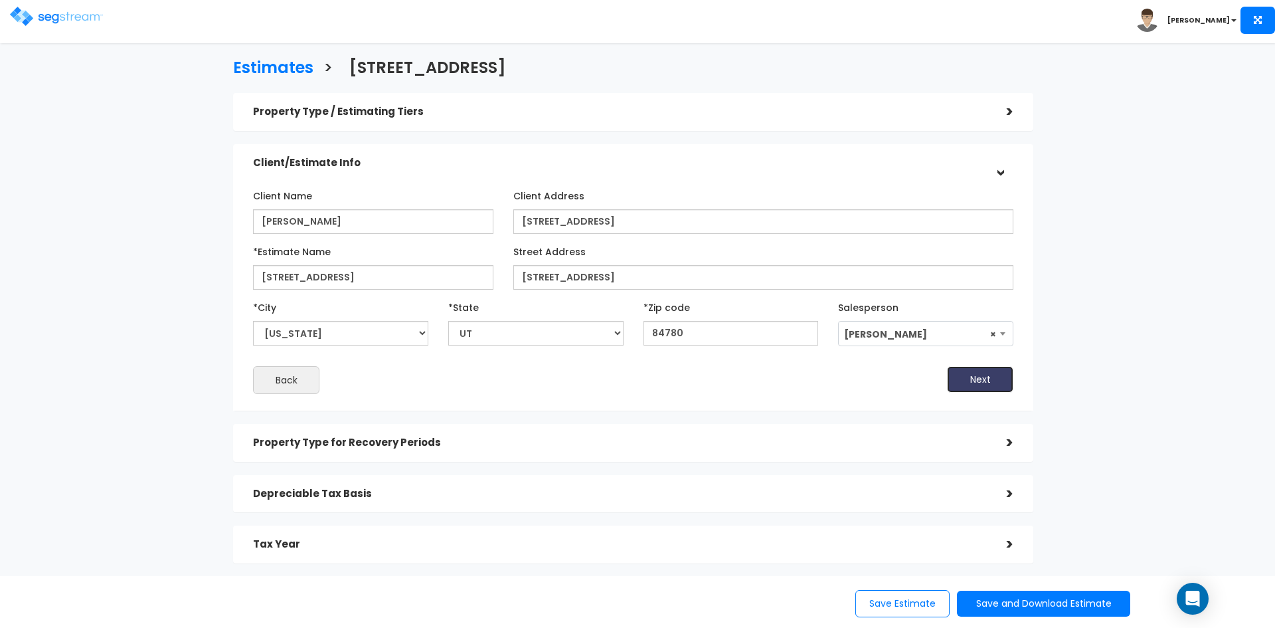
click at [982, 375] on button "Next" at bounding box center [980, 379] width 66 height 27
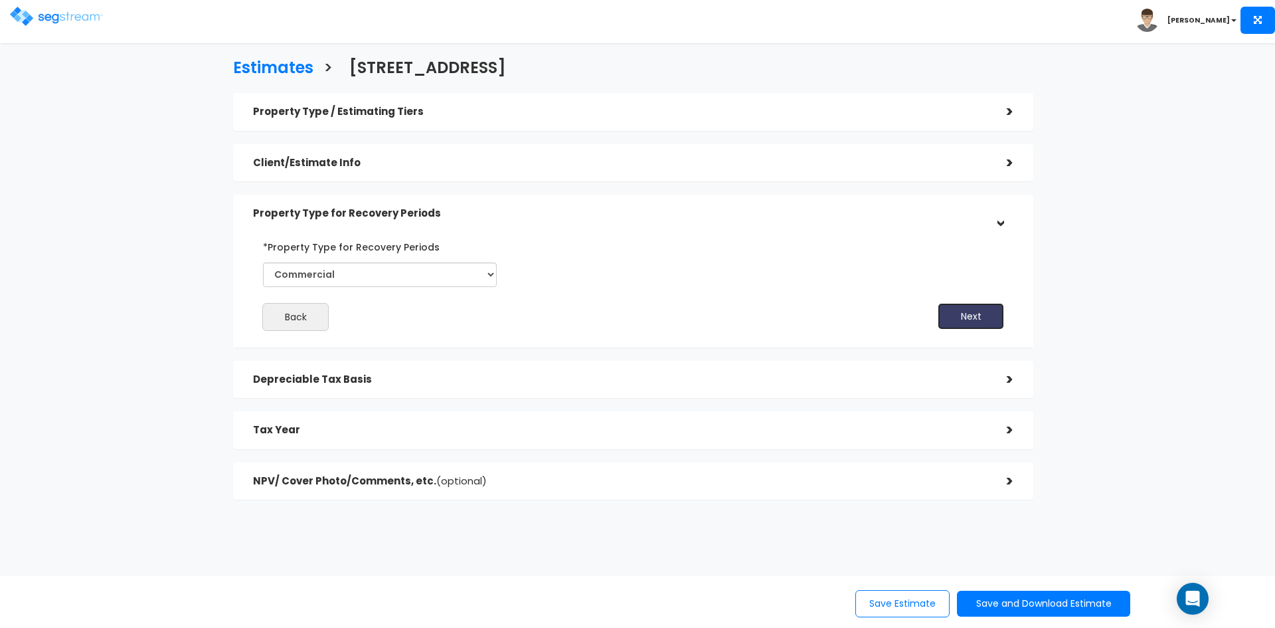
click at [957, 314] on button "Next" at bounding box center [971, 316] width 66 height 27
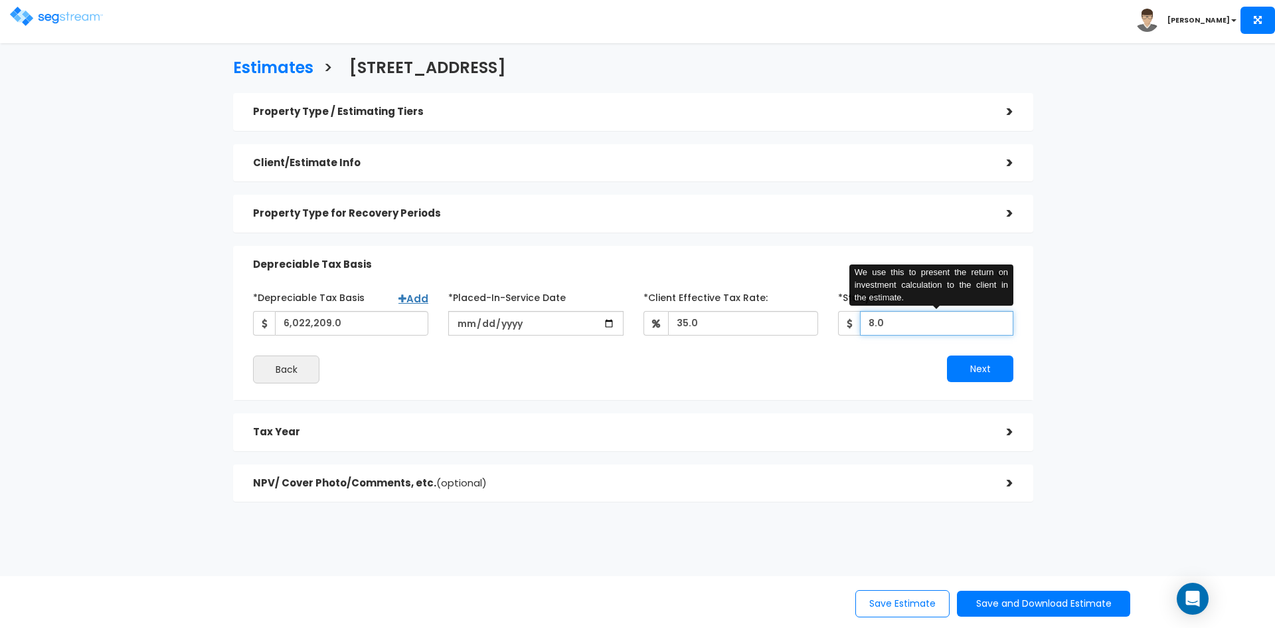
drag, startPoint x: 901, startPoint y: 326, endPoint x: 831, endPoint y: 329, distance: 70.5
click at [835, 328] on div "*Study Fee 8.0 We use this to present the return on investment calculation to t…" at bounding box center [925, 310] width 195 height 49
click at [980, 369] on button "Next" at bounding box center [980, 368] width 66 height 27
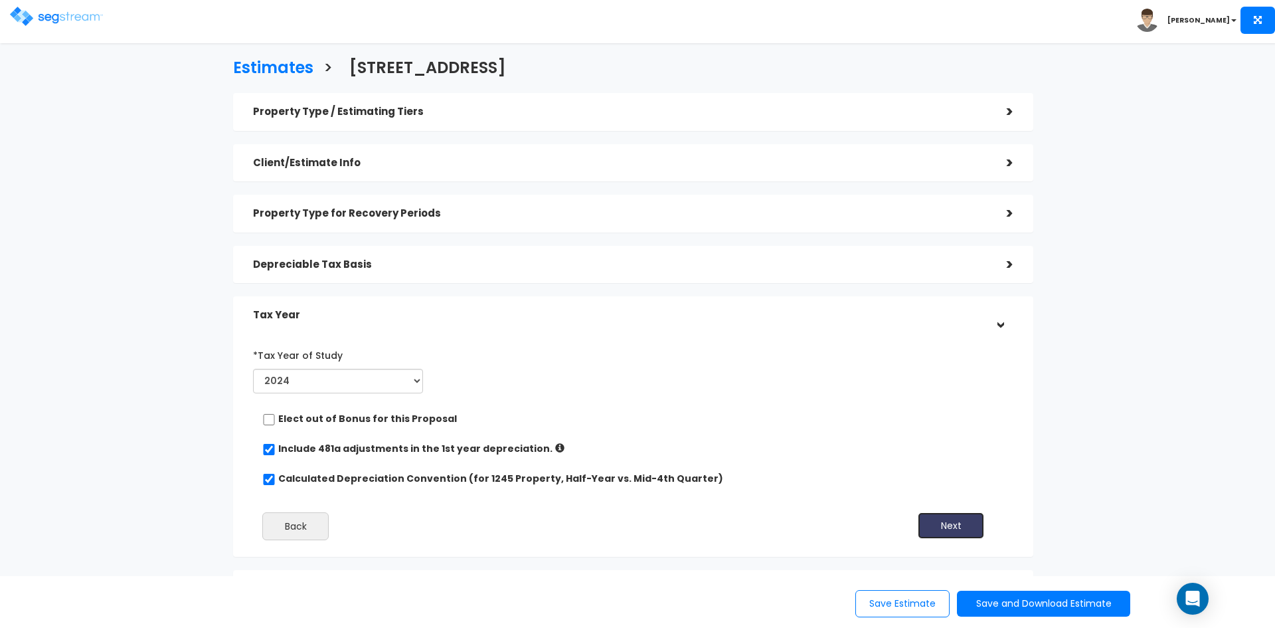
click at [944, 527] on button "Next" at bounding box center [951, 525] width 66 height 27
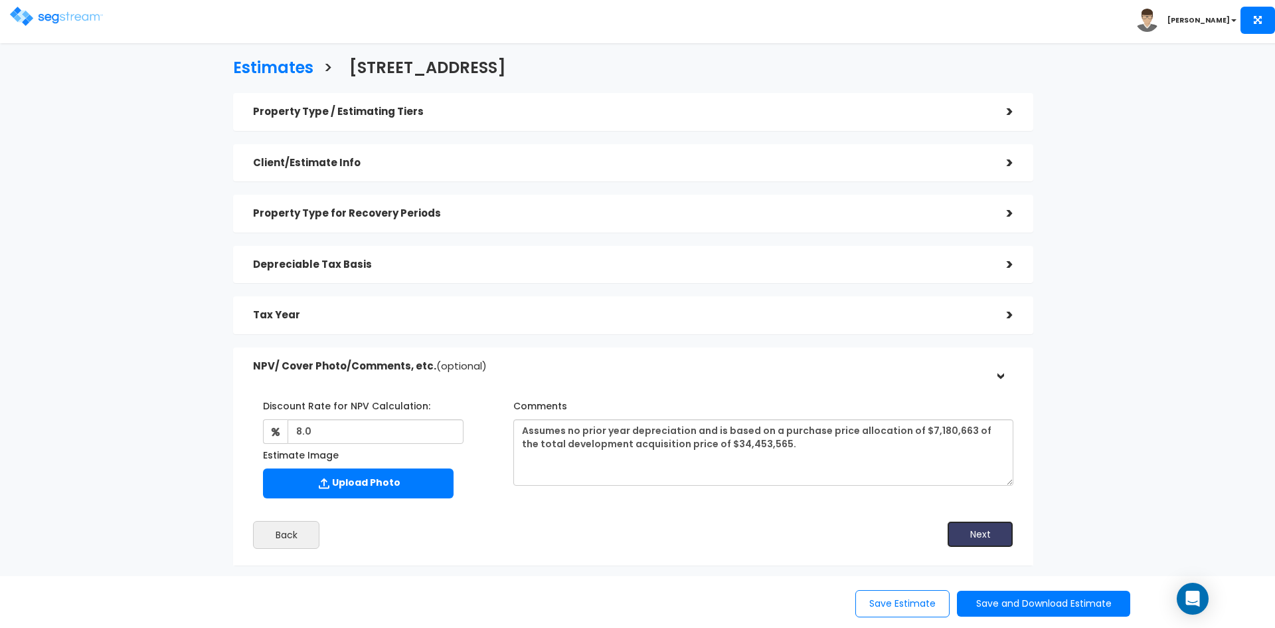
click at [971, 530] on button "Next" at bounding box center [980, 534] width 66 height 27
click at [1007, 601] on button "Save and Download Estimate" at bounding box center [1043, 603] width 173 height 26
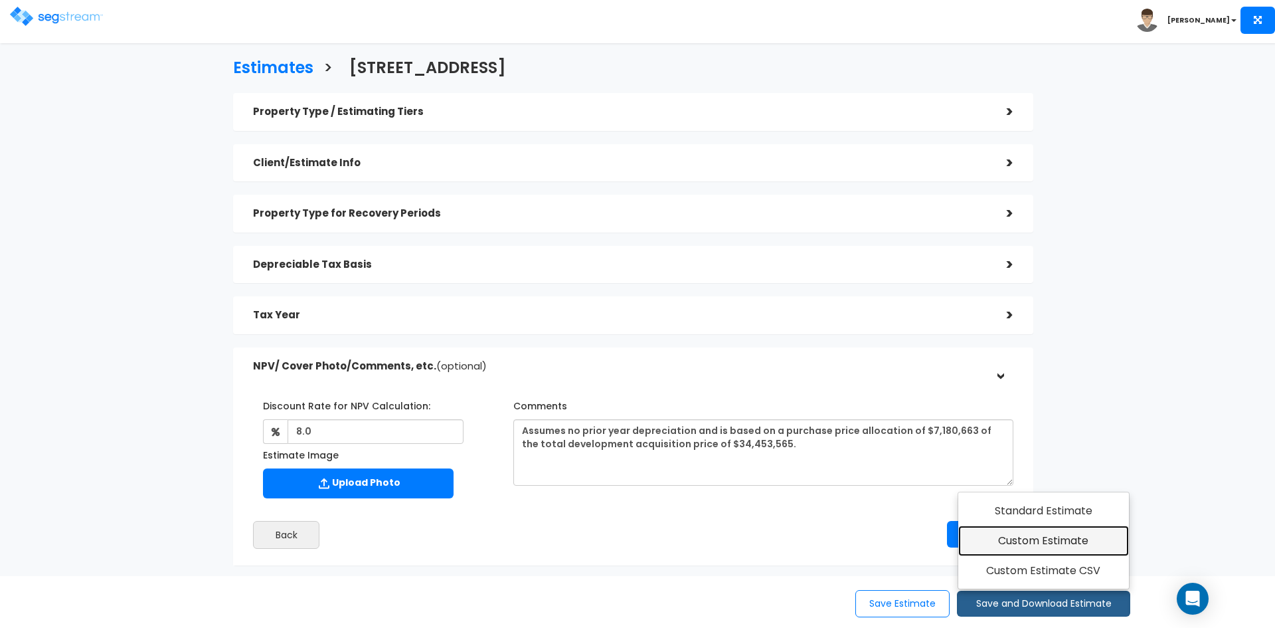
click at [1004, 542] on link "Custom Estimate" at bounding box center [1043, 540] width 171 height 31
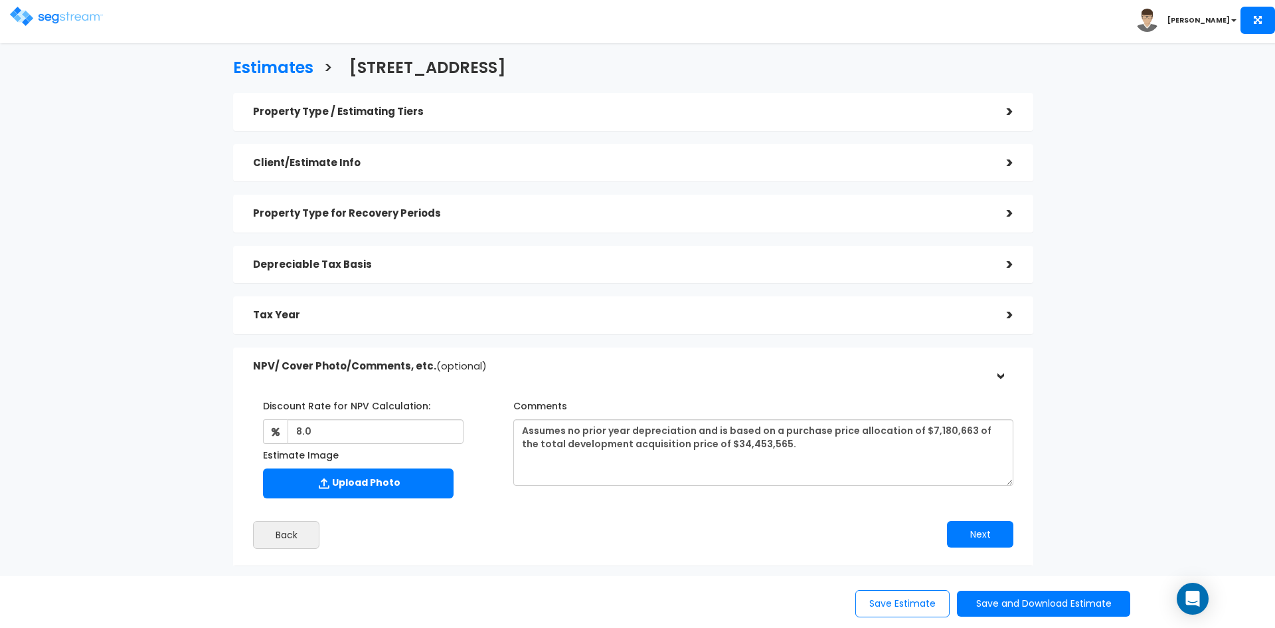
click at [806, 307] on div "Tax Year" at bounding box center [620, 315] width 734 height 25
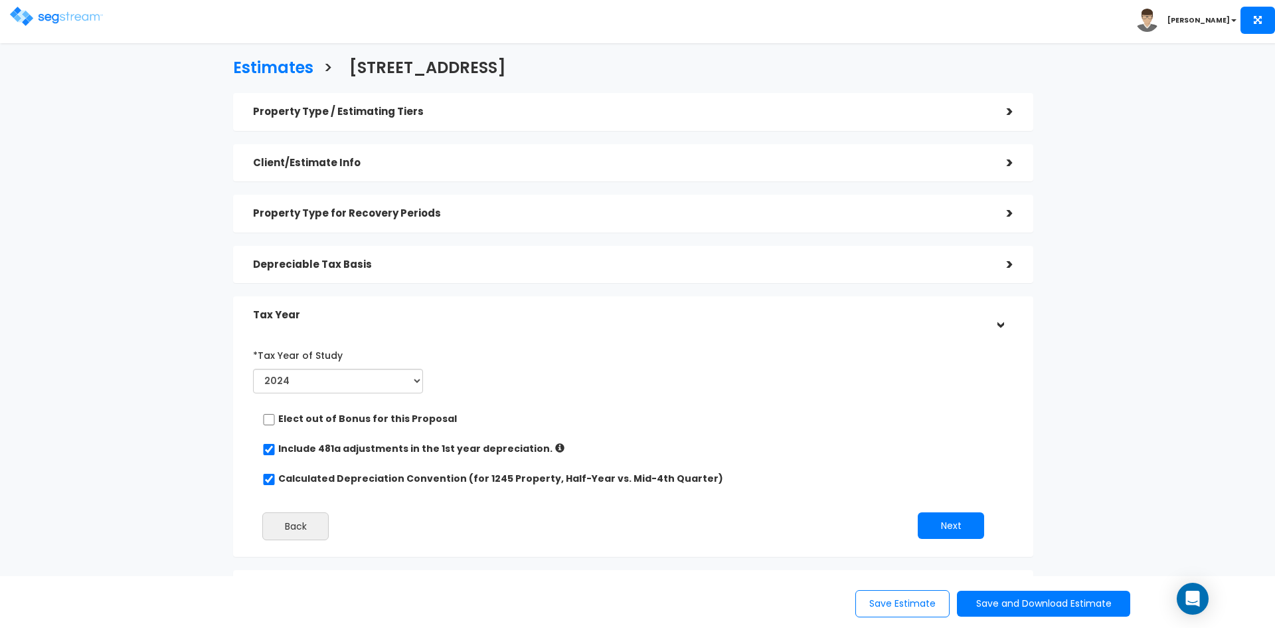
click at [779, 243] on div "Property Type / Estimating Tiers > *Property Type Golf Course & Clubhouse Assis…" at bounding box center [633, 350] width 800 height 514
click at [780, 269] on h5 "Depreciable Tax Basis" at bounding box center [620, 264] width 734 height 11
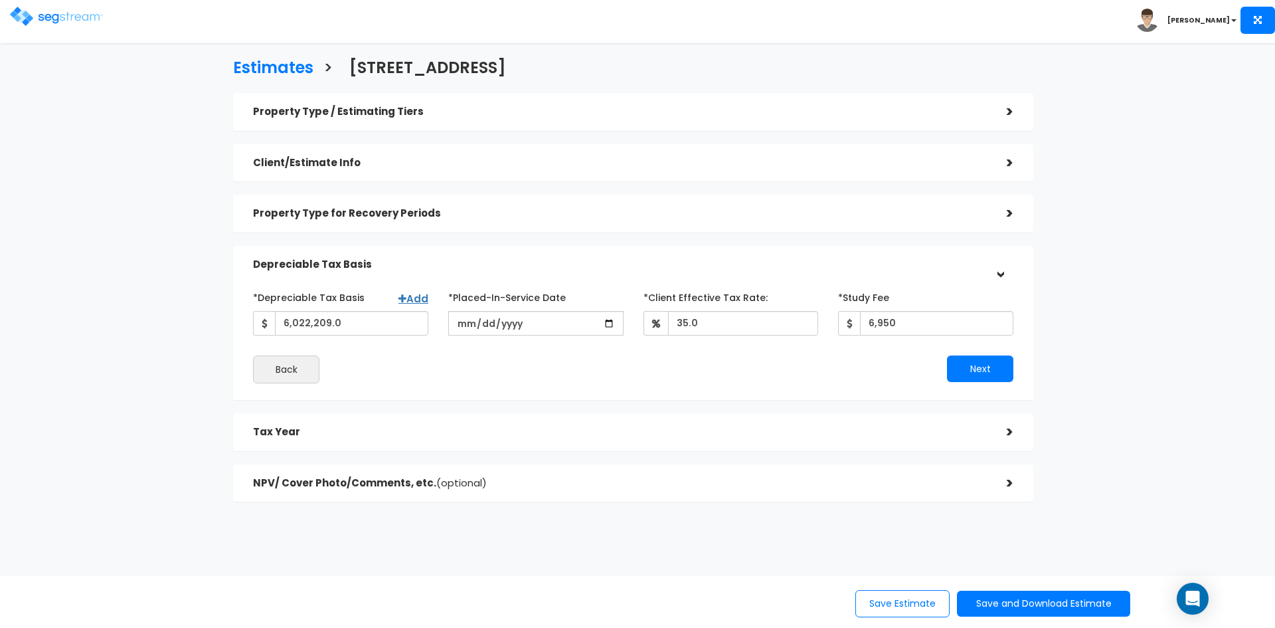
click at [758, 214] on h5 "Property Type for Recovery Periods" at bounding box center [620, 213] width 734 height 11
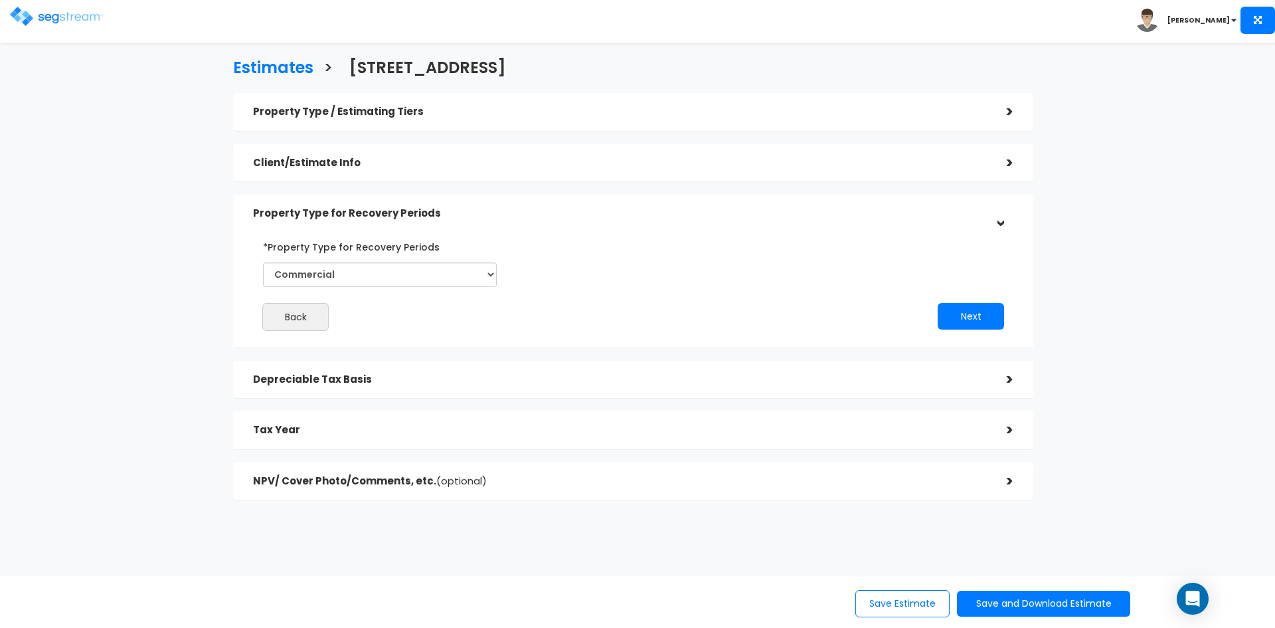
click at [691, 371] on div "Depreciable Tax Basis" at bounding box center [620, 379] width 734 height 25
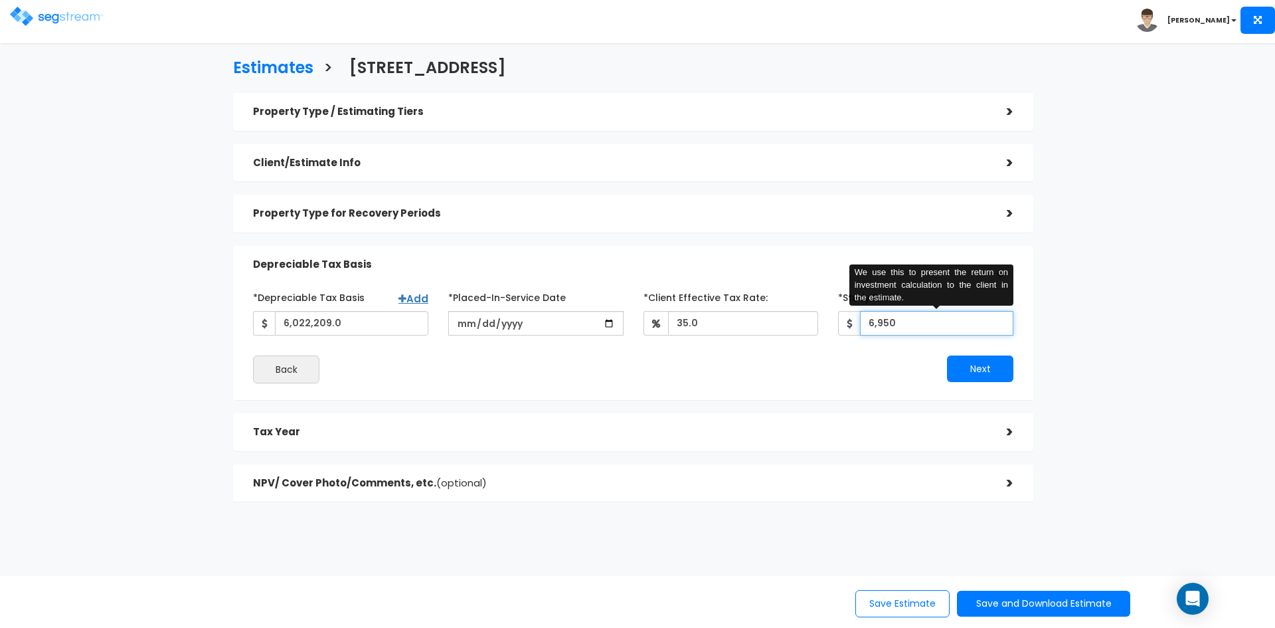
drag, startPoint x: 900, startPoint y: 323, endPoint x: 835, endPoint y: 300, distance: 69.1
click at [827, 319] on div "*Depreciable Tax Basis Add 6,022,209.0 *Placed-In-Service Date 2024-02-27 *Purc…" at bounding box center [633, 310] width 780 height 49
click at [884, 326] on input "7,680" at bounding box center [936, 323] width 153 height 25
type input "7,880"
click at [985, 369] on button "Next" at bounding box center [980, 368] width 66 height 27
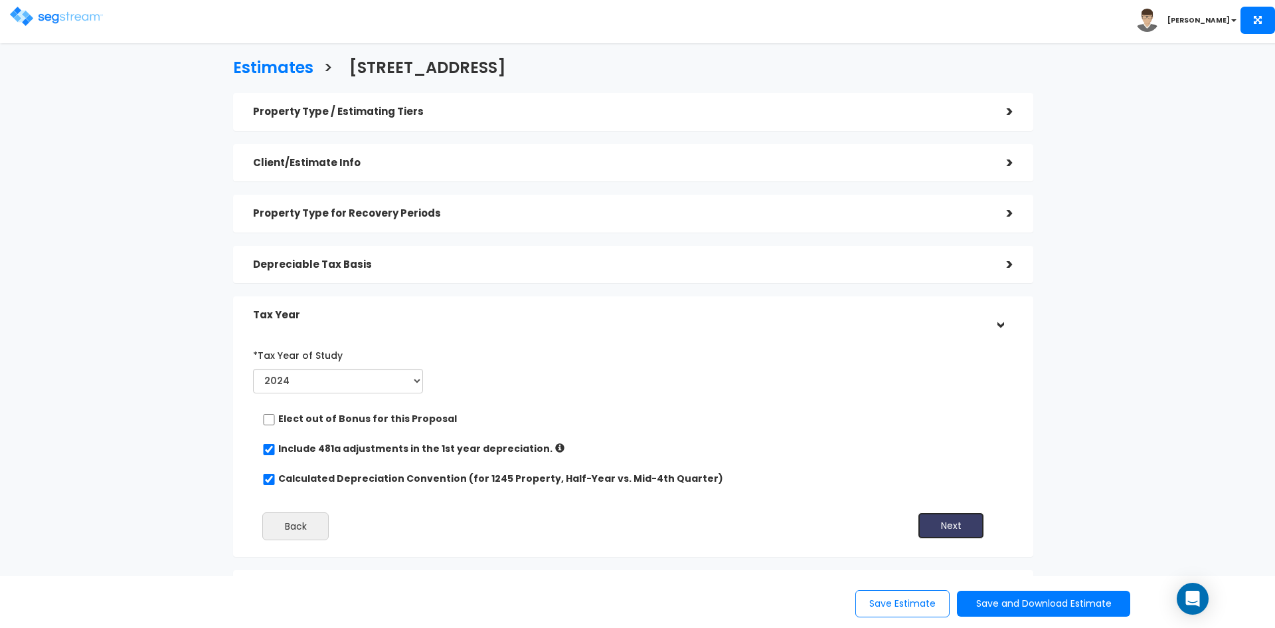
click at [949, 526] on button "Next" at bounding box center [951, 525] width 66 height 27
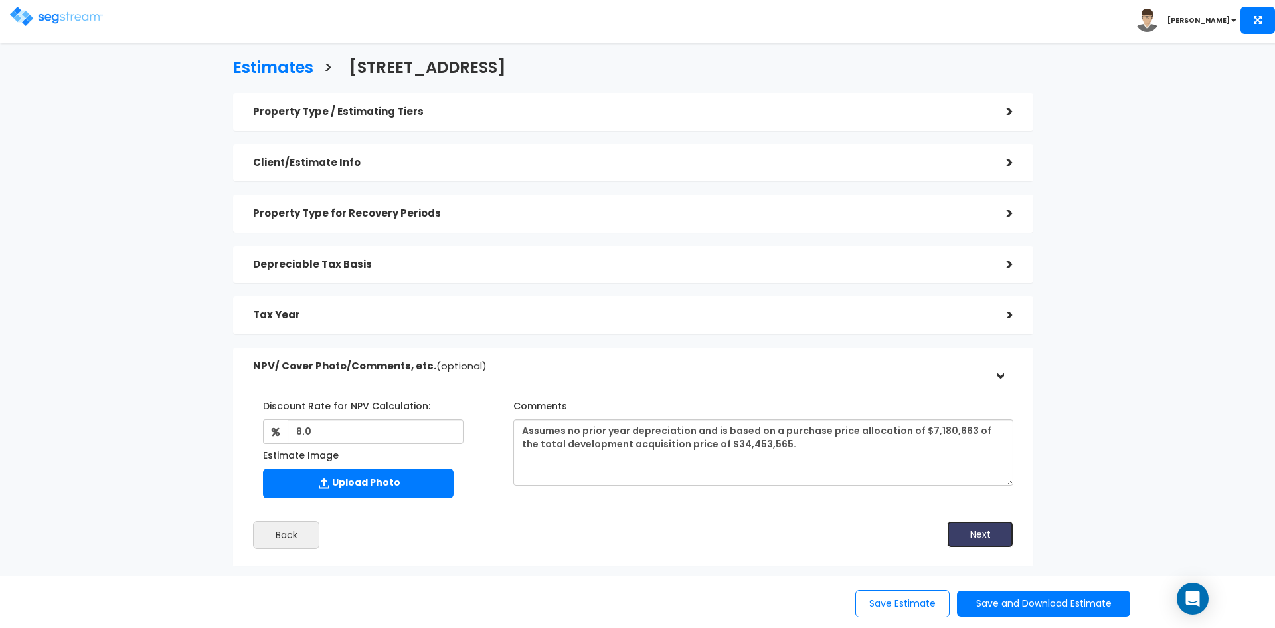
click at [962, 529] on button "Next" at bounding box center [980, 534] width 66 height 27
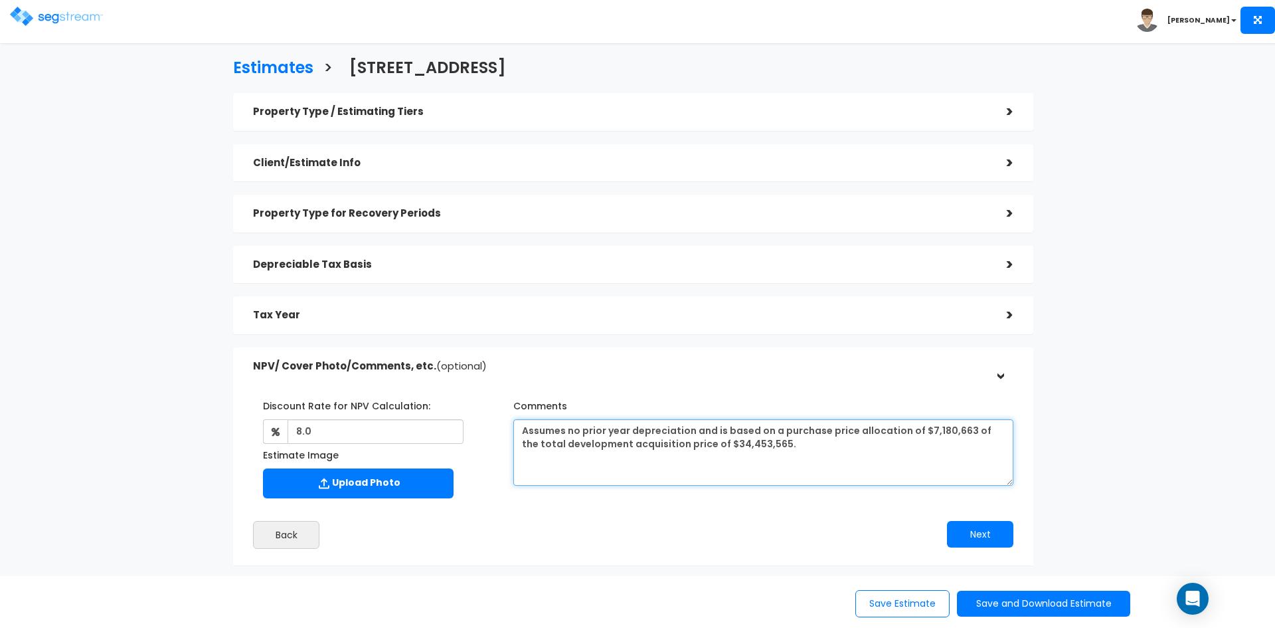
drag, startPoint x: 803, startPoint y: 449, endPoint x: 561, endPoint y: 435, distance: 242.2
click at [505, 434] on div "Comments Assumes no prior year depreciation and is based on a purchase price al…" at bounding box center [763, 440] width 520 height 91
paste textarea "This estimate assumes no prior year depreciation, is based on a purchase price …"
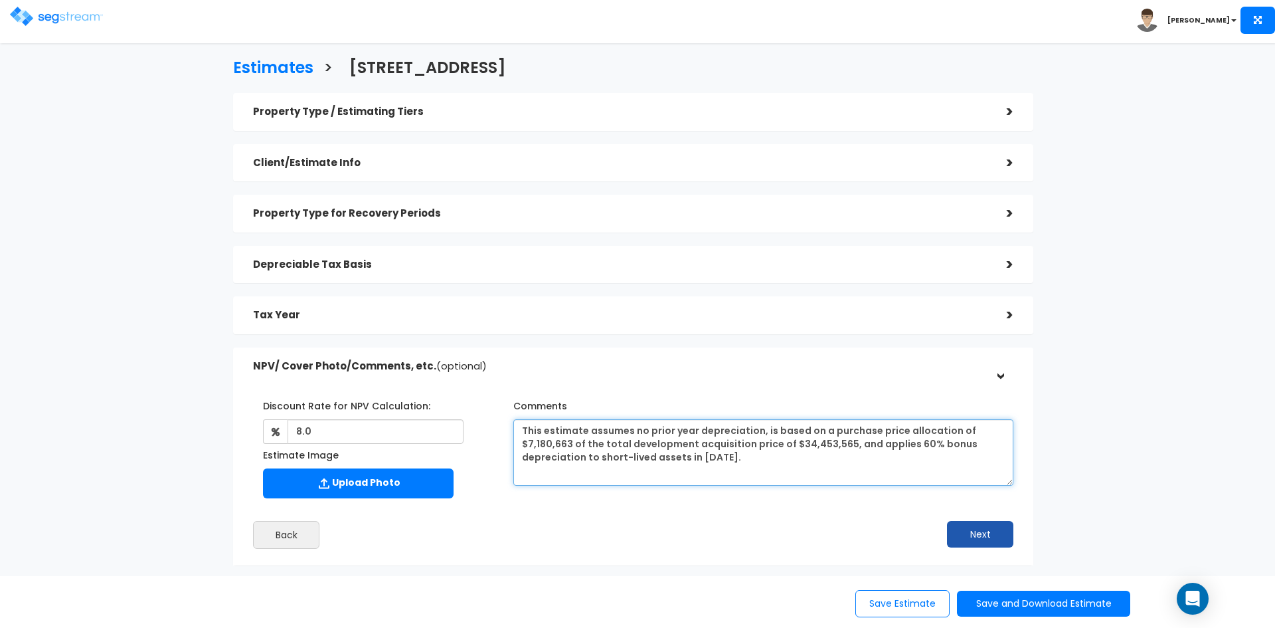
type textarea "This estimate assumes no prior year depreciation, is based on a purchase price …"
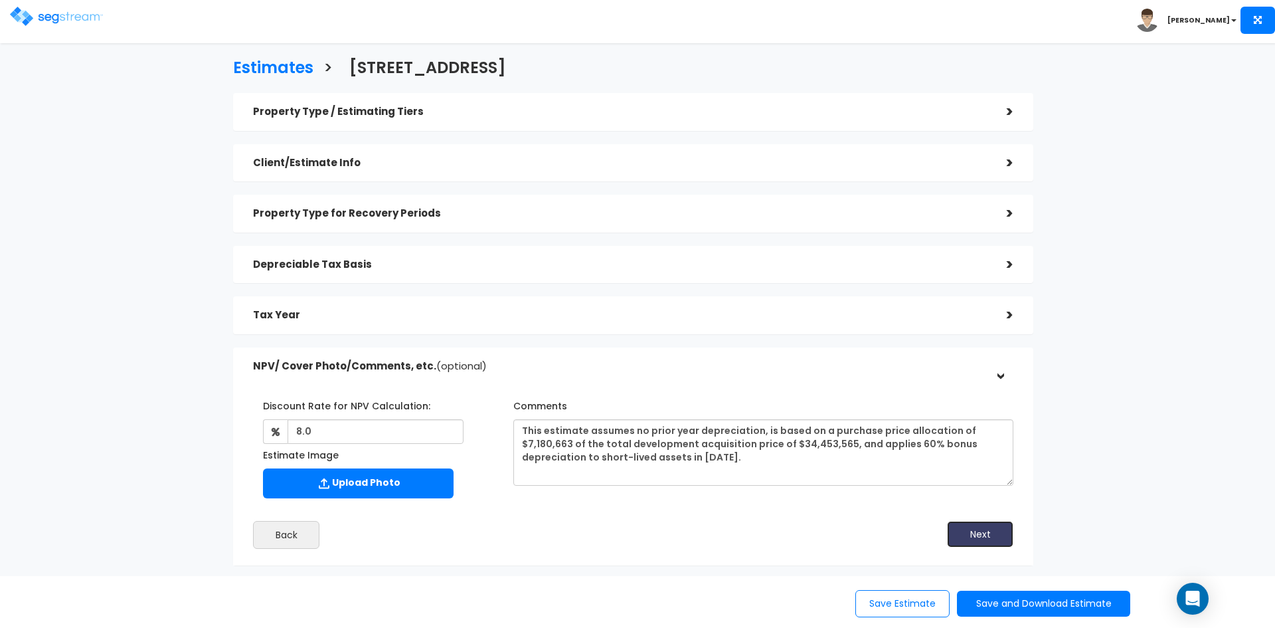
click at [978, 533] on button "Next" at bounding box center [980, 534] width 66 height 27
click at [1018, 600] on button "Save and Download Estimate" at bounding box center [1043, 603] width 173 height 26
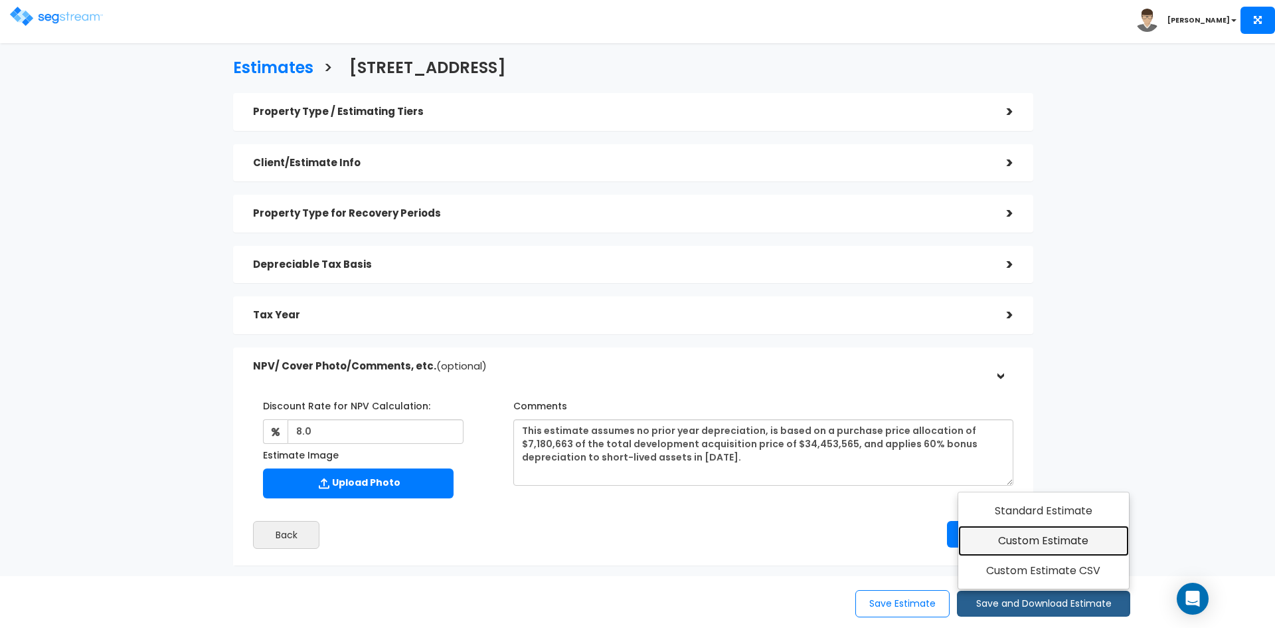
click at [1018, 534] on link "Custom Estimate" at bounding box center [1043, 540] width 171 height 31
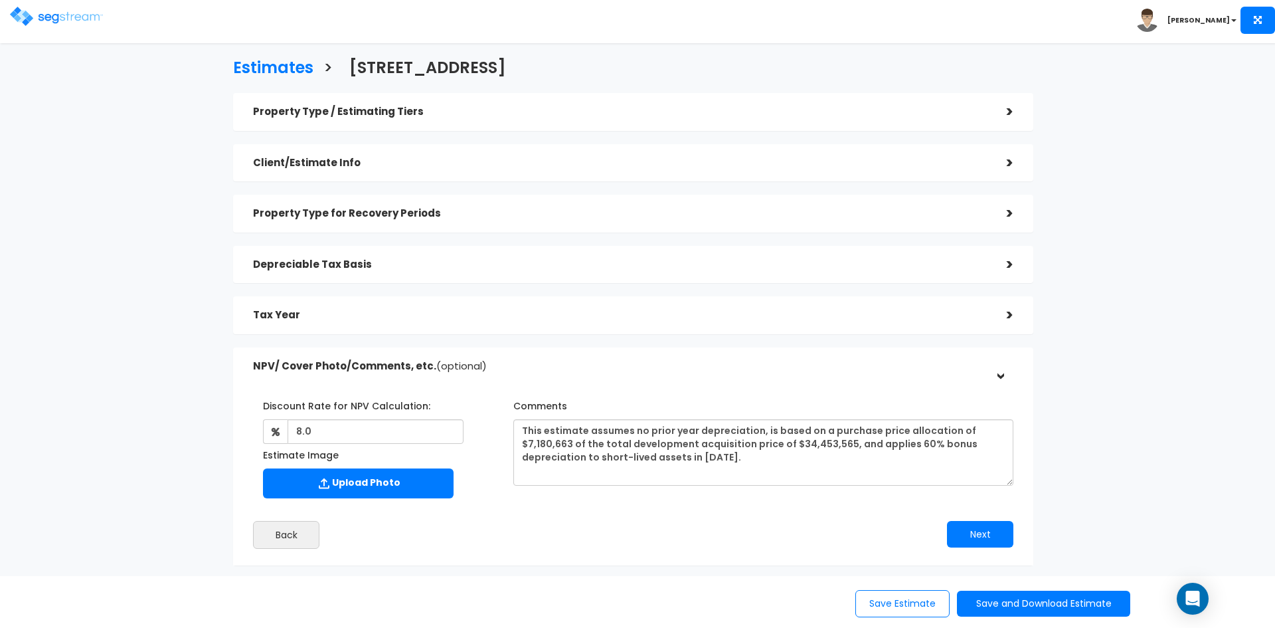
click at [686, 159] on h5 "Client/Estimate Info" at bounding box center [620, 162] width 734 height 11
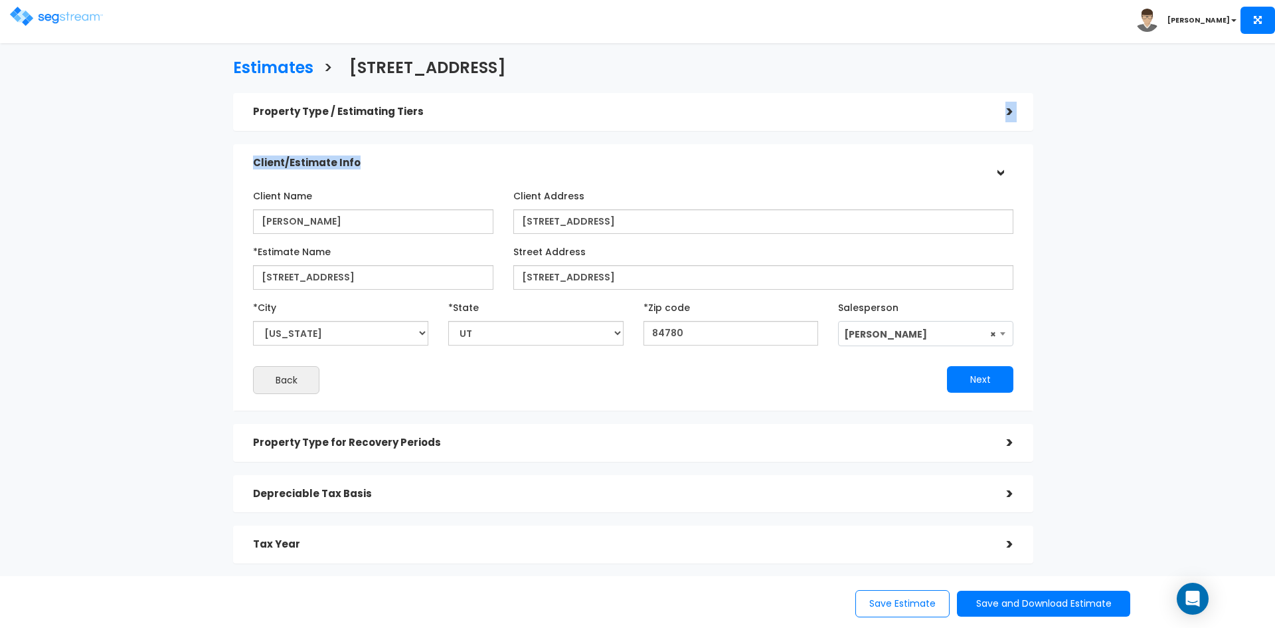
click at [691, 132] on div "Property Type / Estimating Tiers > *Property Type Golf Course & Clubhouse Assis…" at bounding box center [633, 353] width 800 height 521
click at [691, 105] on div "Property Type / Estimating Tiers" at bounding box center [620, 112] width 734 height 25
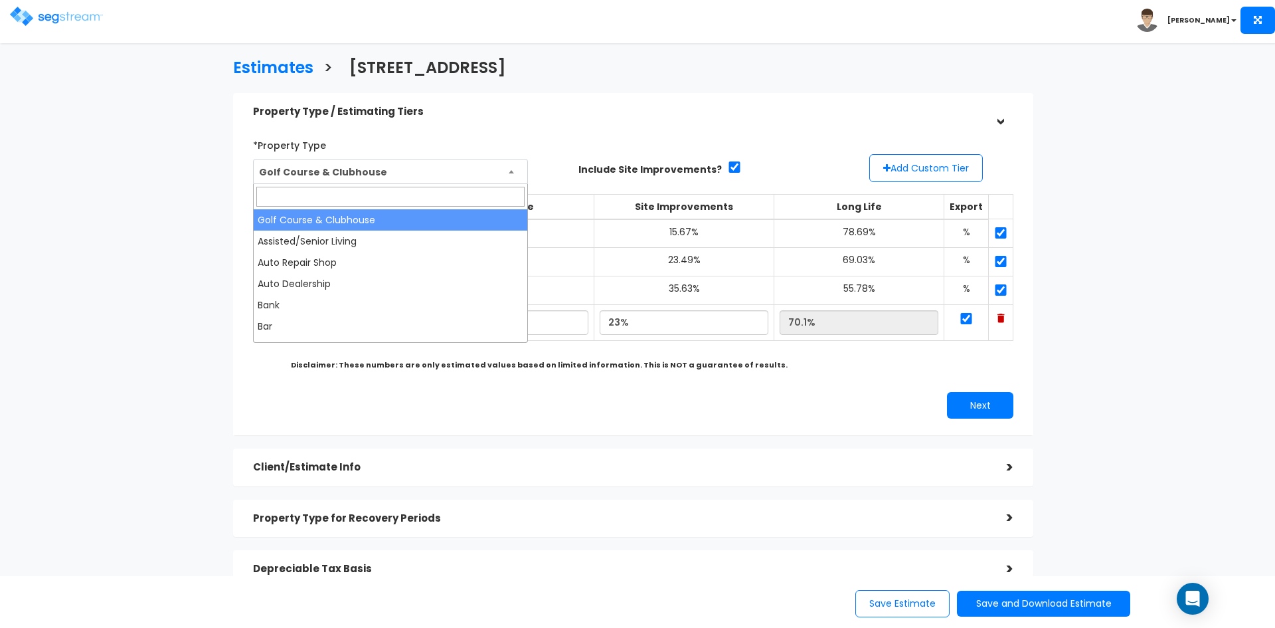
click at [513, 167] on span "Golf Course & Clubhouse" at bounding box center [391, 171] width 274 height 25
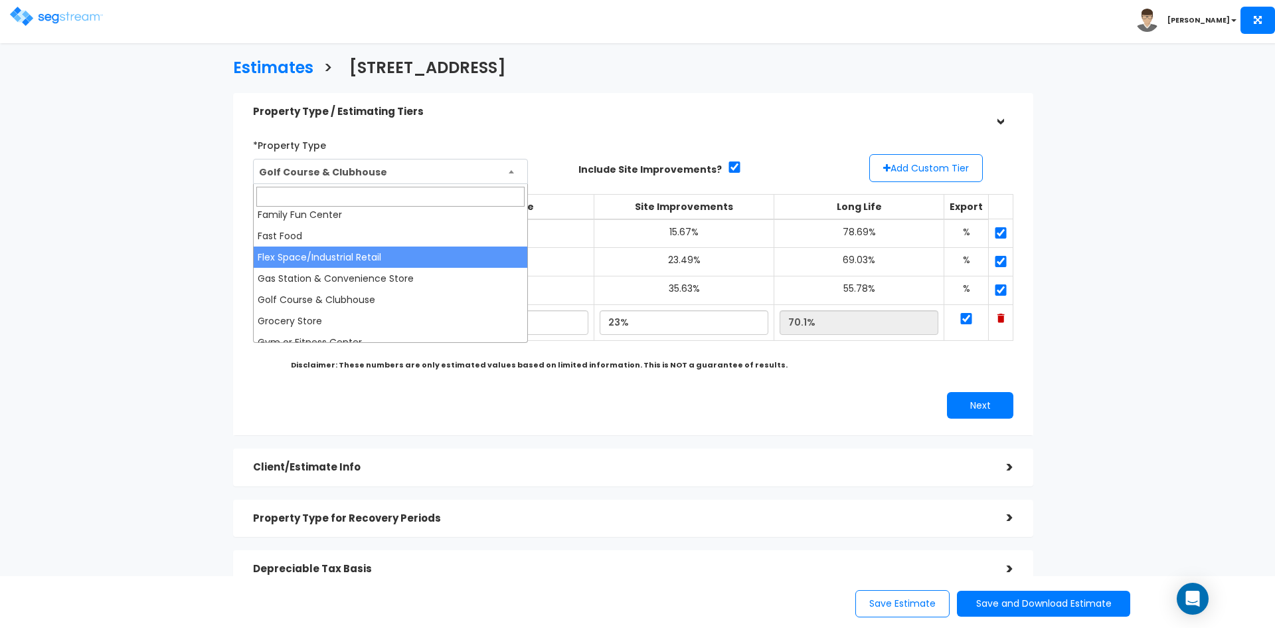
scroll to position [399, 0]
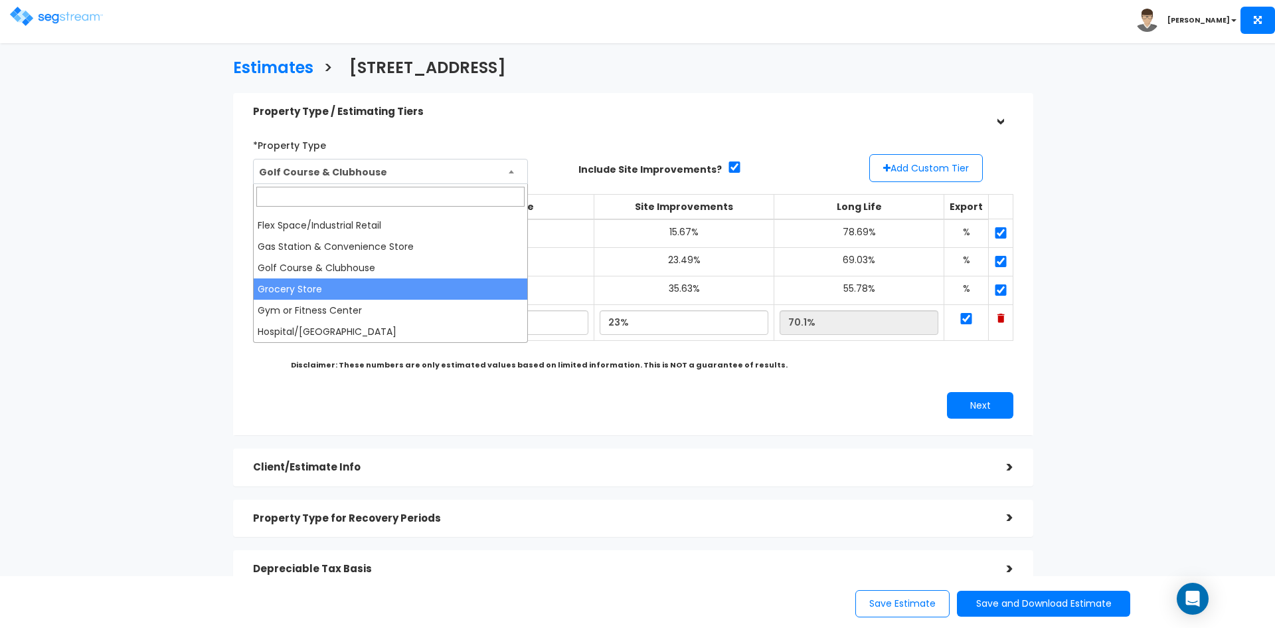
click at [754, 387] on div "*Property Type Golf Course & Clubhouse Assisted/Senior Living Auto Repair Shop …" at bounding box center [633, 277] width 780 height 298
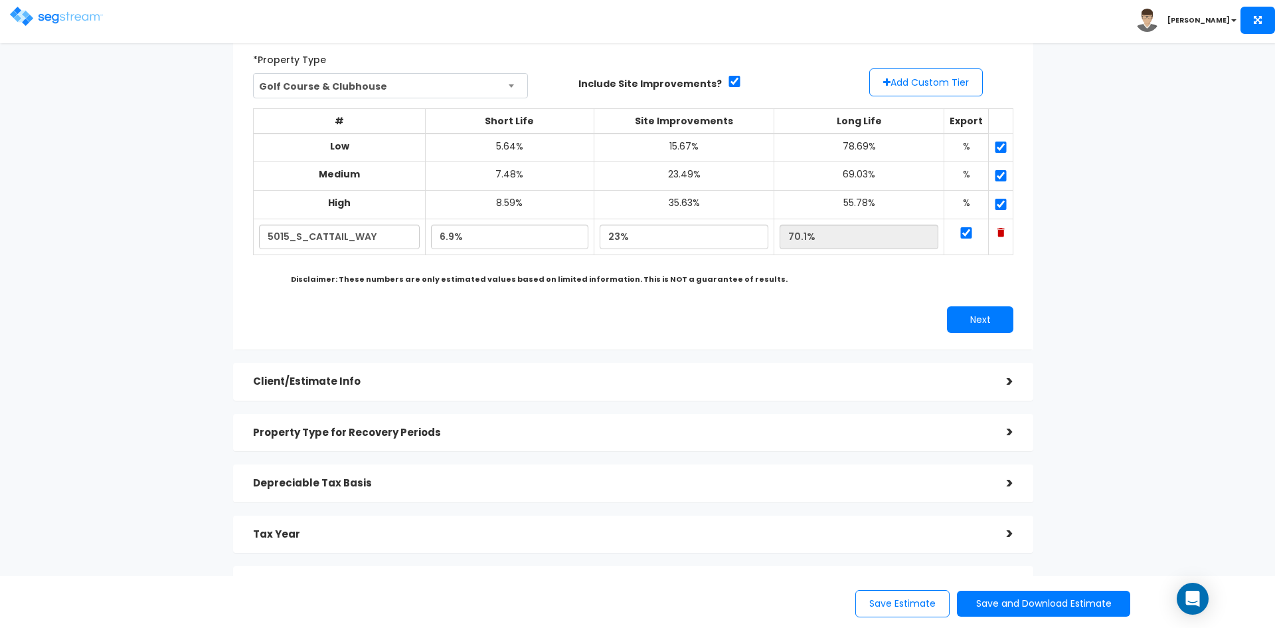
scroll to position [133, 0]
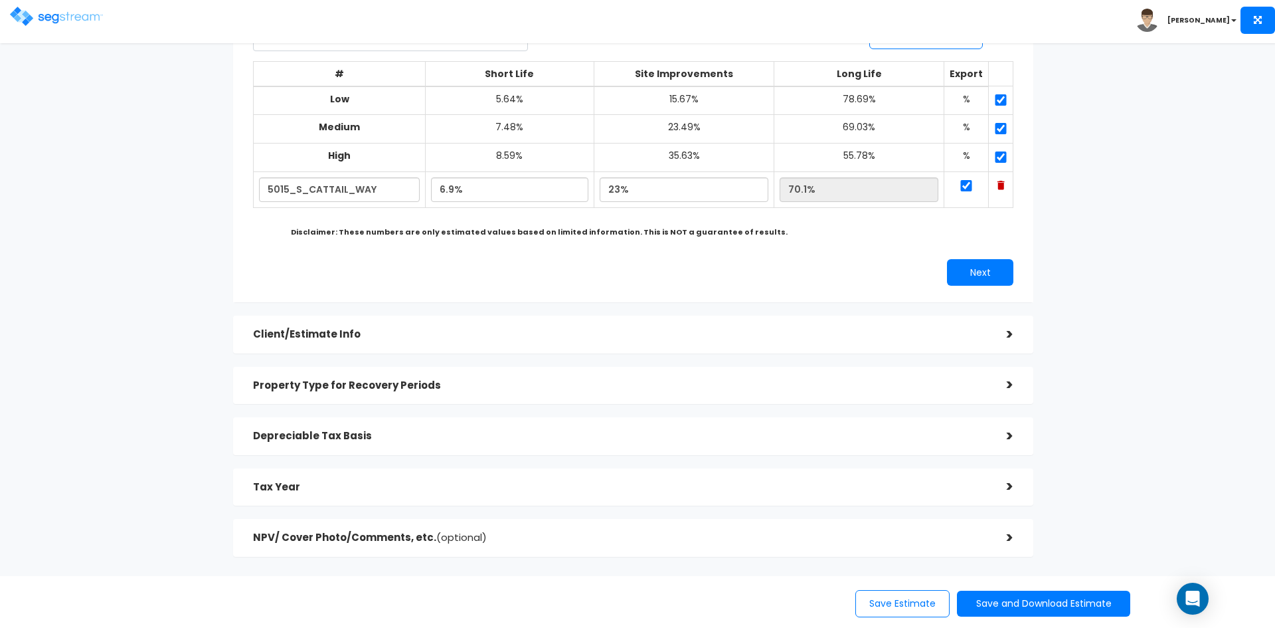
click at [512, 332] on h5 "Client/Estimate Info" at bounding box center [620, 334] width 734 height 11
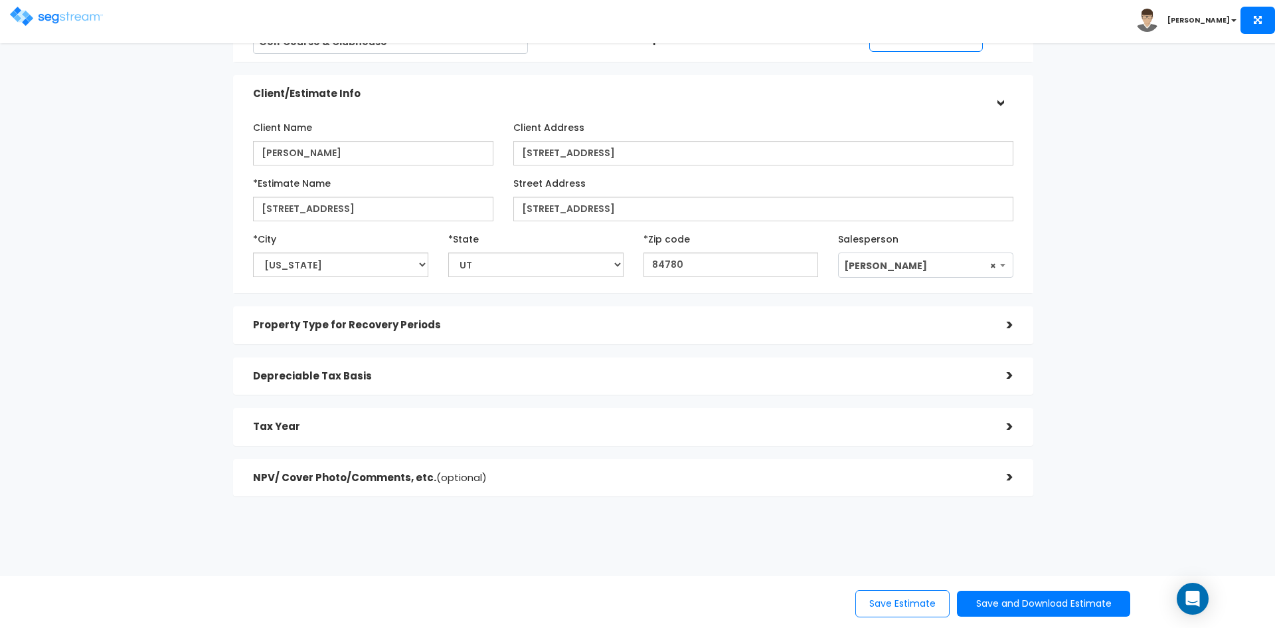
scroll to position [120, 0]
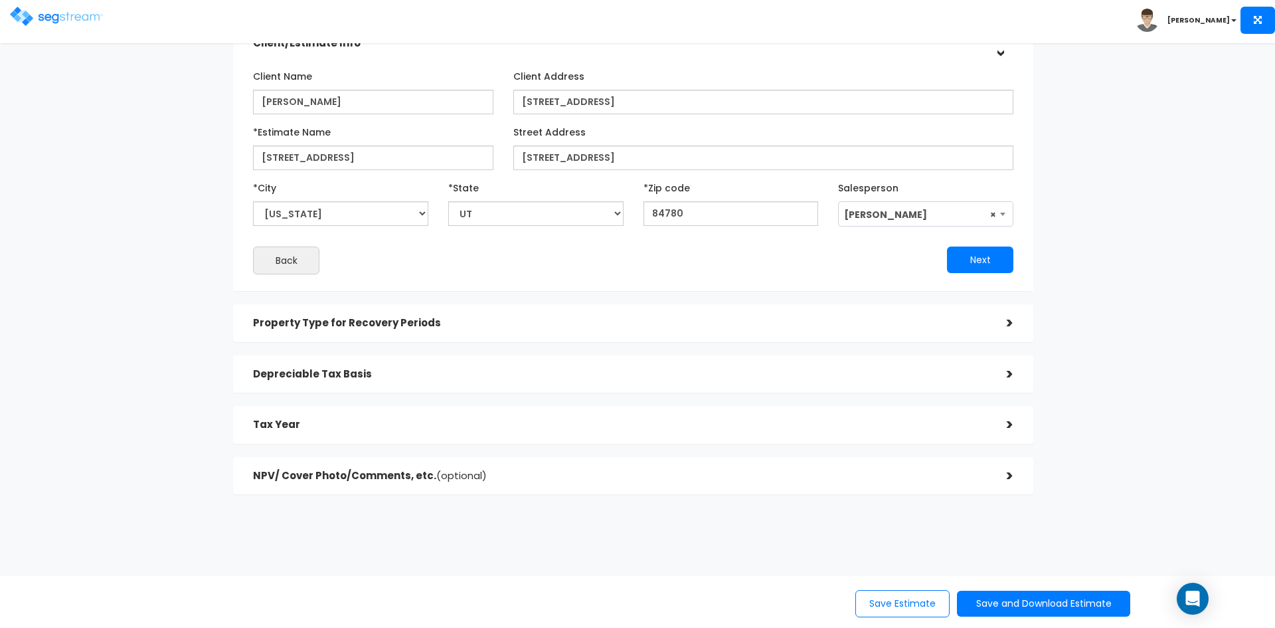
click at [507, 322] on h5 "Property Type for Recovery Periods" at bounding box center [620, 322] width 734 height 11
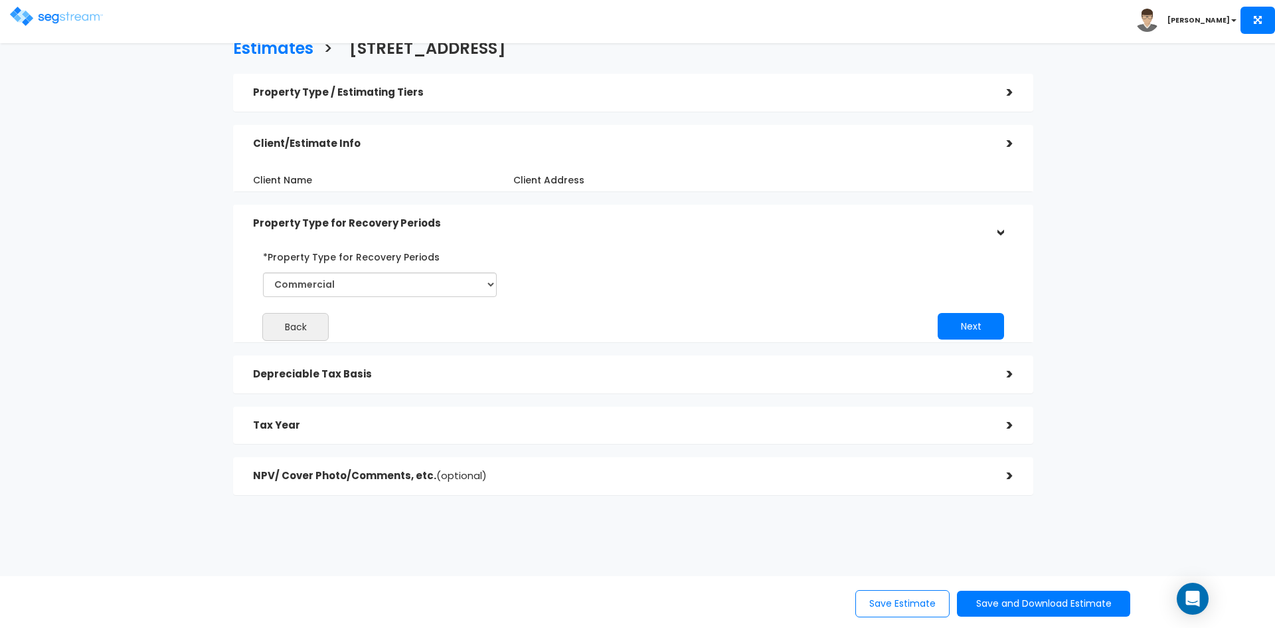
scroll to position [5, 0]
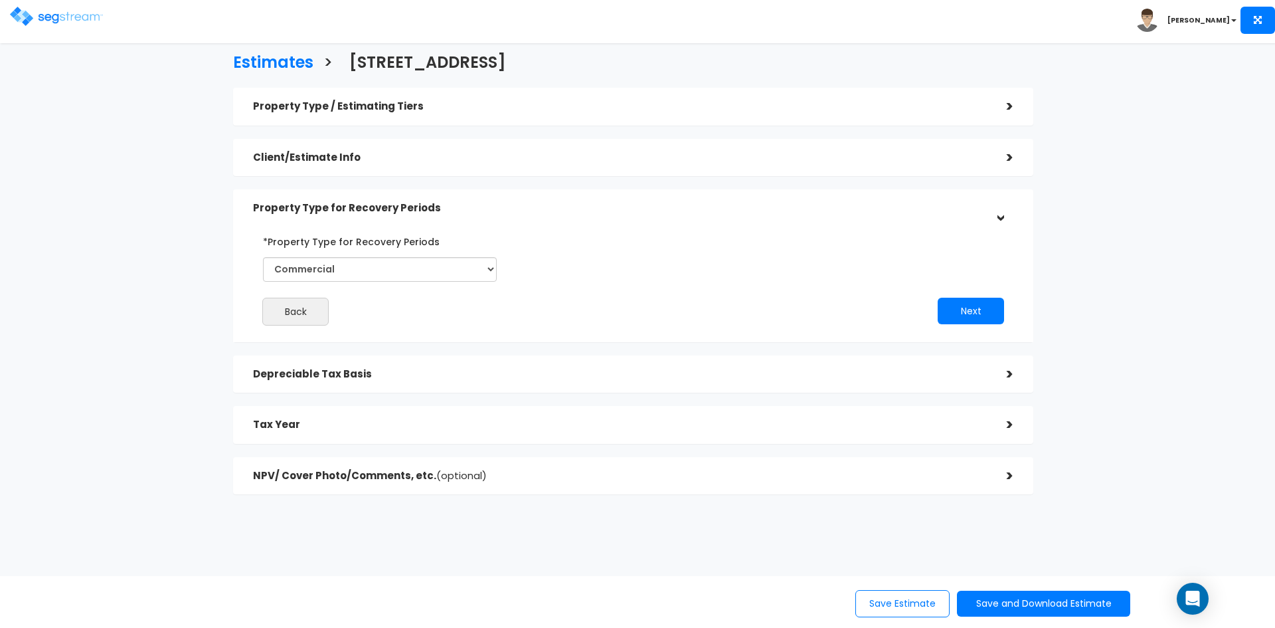
click at [568, 369] on h5 "Depreciable Tax Basis" at bounding box center [620, 374] width 734 height 11
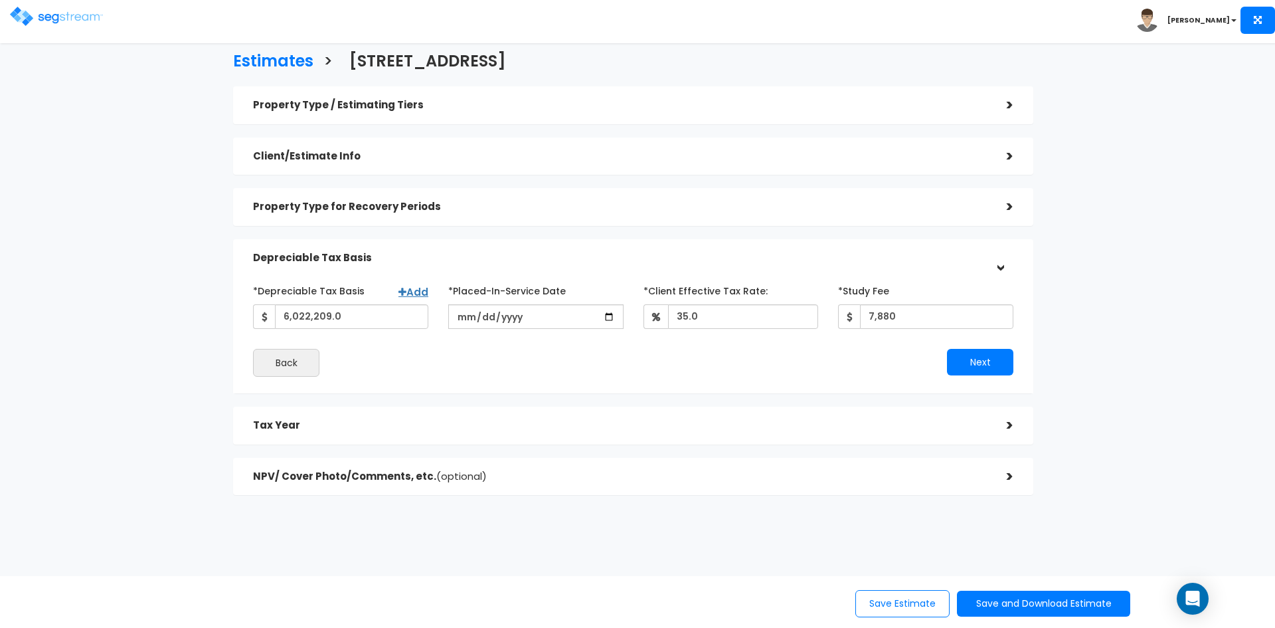
scroll to position [7, 0]
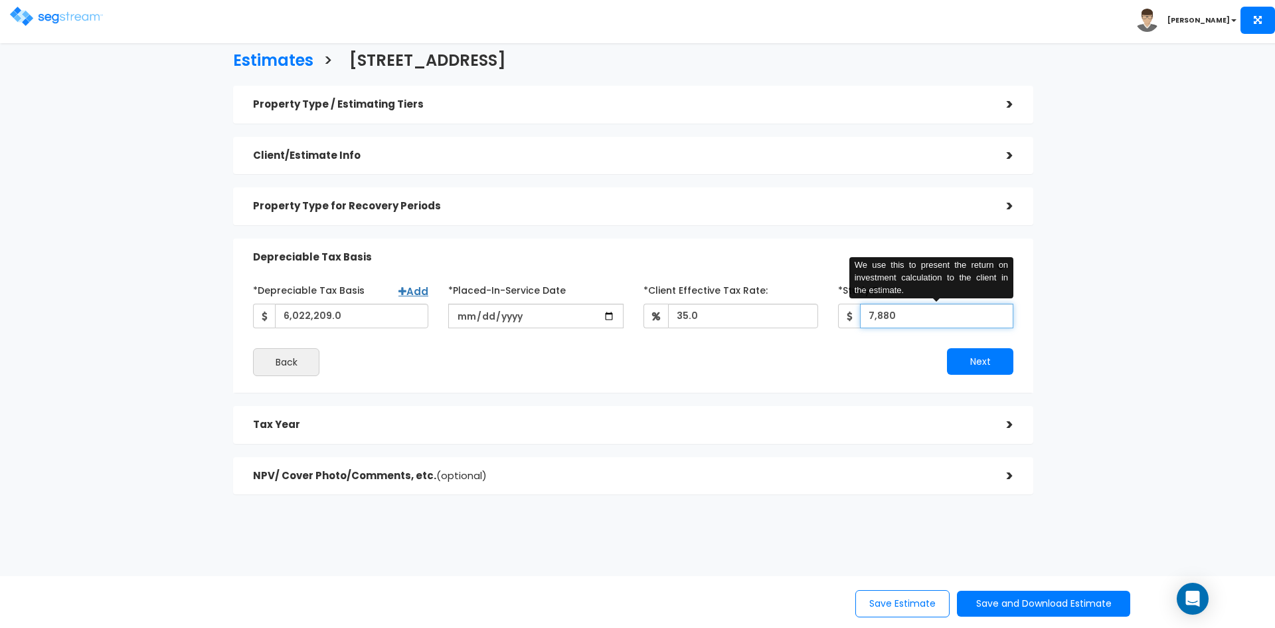
drag, startPoint x: 896, startPoint y: 316, endPoint x: 805, endPoint y: 321, distance: 91.1
click at [830, 317] on div "*Study Fee 7,880 We use this to present the return on investment calculation to…" at bounding box center [925, 303] width 195 height 49
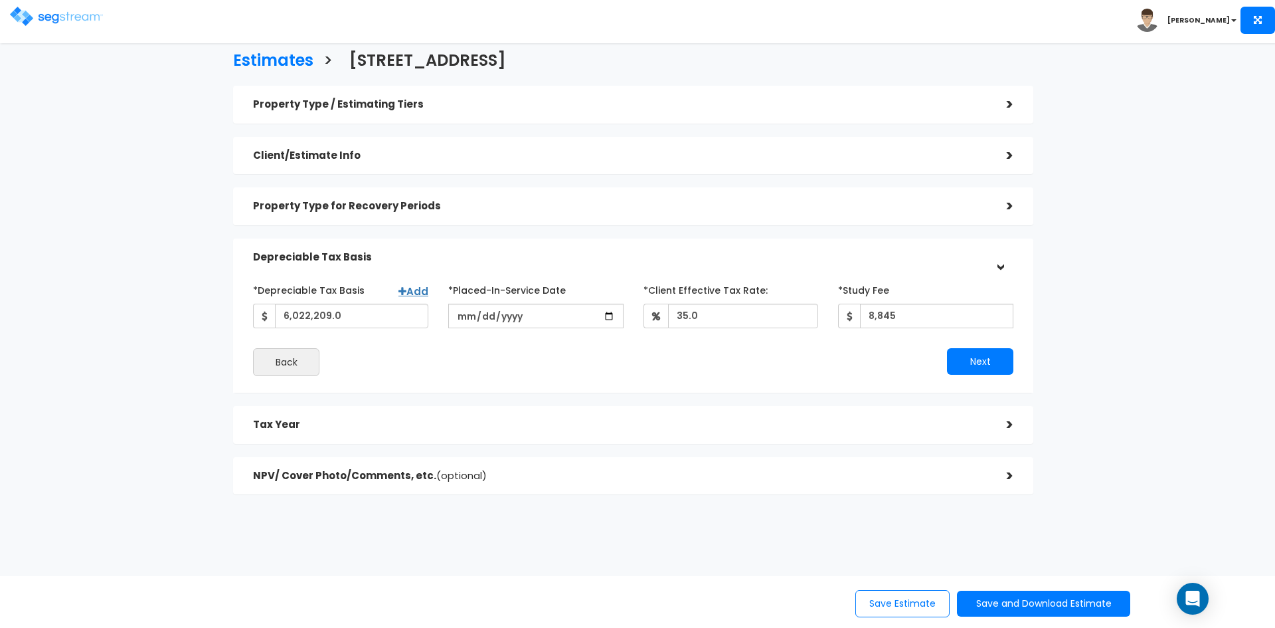
drag, startPoint x: 861, startPoint y: 349, endPoint x: 868, endPoint y: 353, distance: 7.7
click at [864, 349] on div "Next" at bounding box center [829, 361] width 390 height 27
click at [982, 360] on button "Next" at bounding box center [980, 361] width 66 height 27
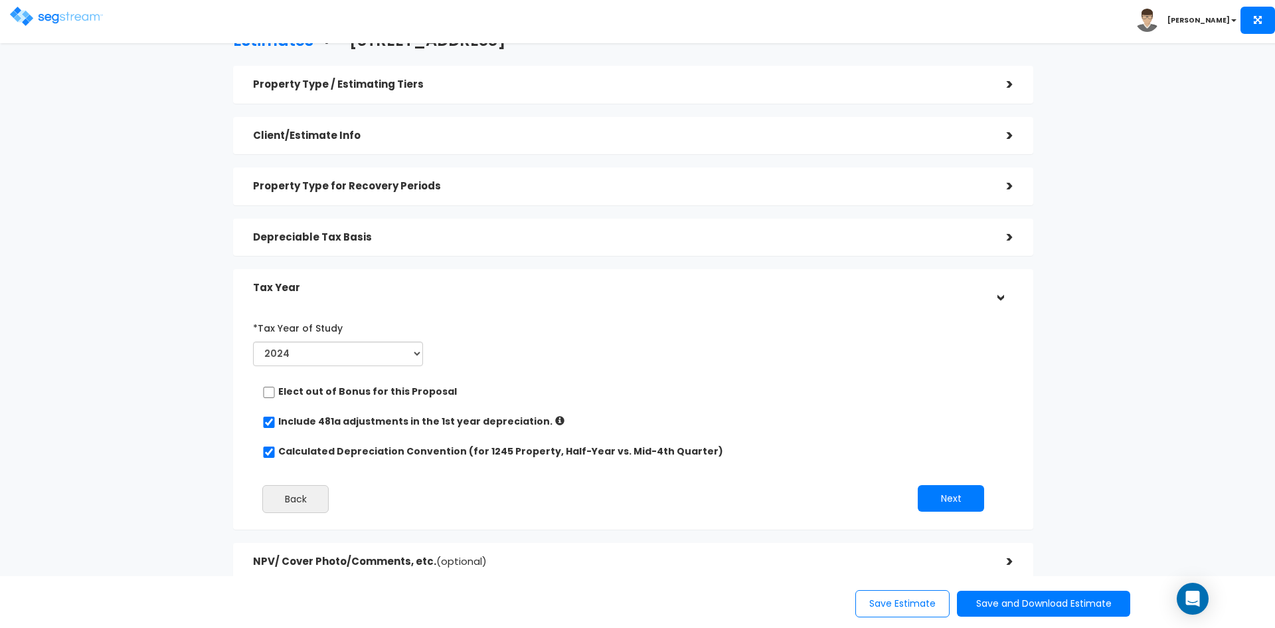
scroll to position [0, 0]
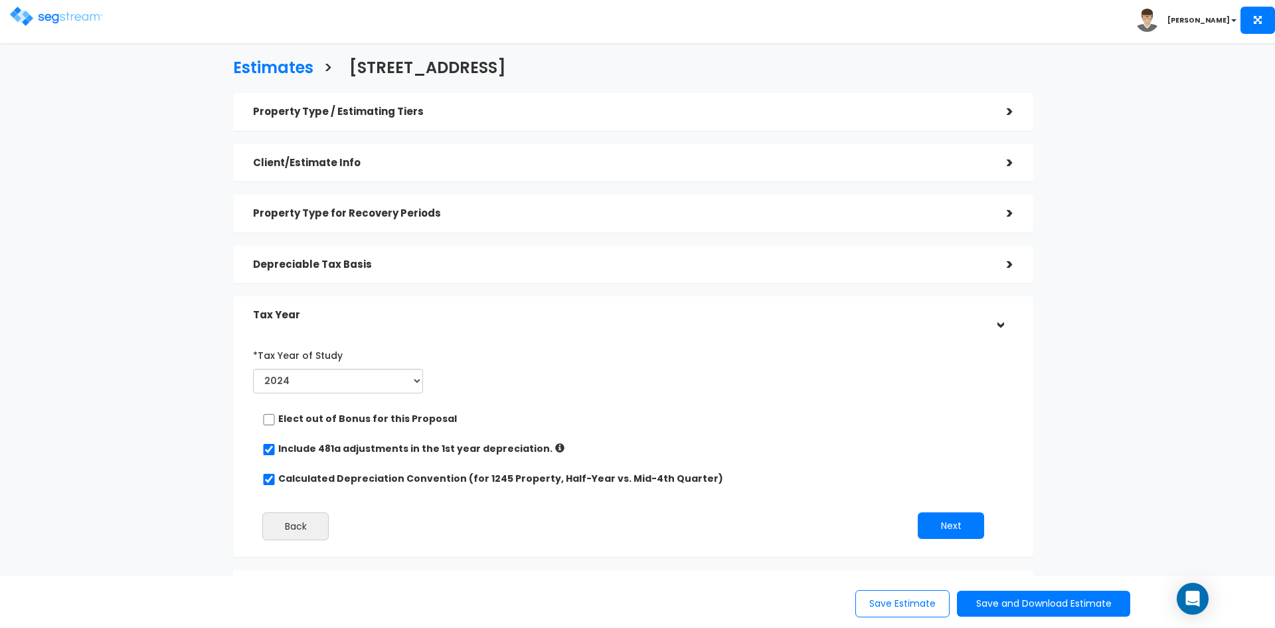
click at [717, 259] on h5 "Depreciable Tax Basis" at bounding box center [620, 264] width 734 height 11
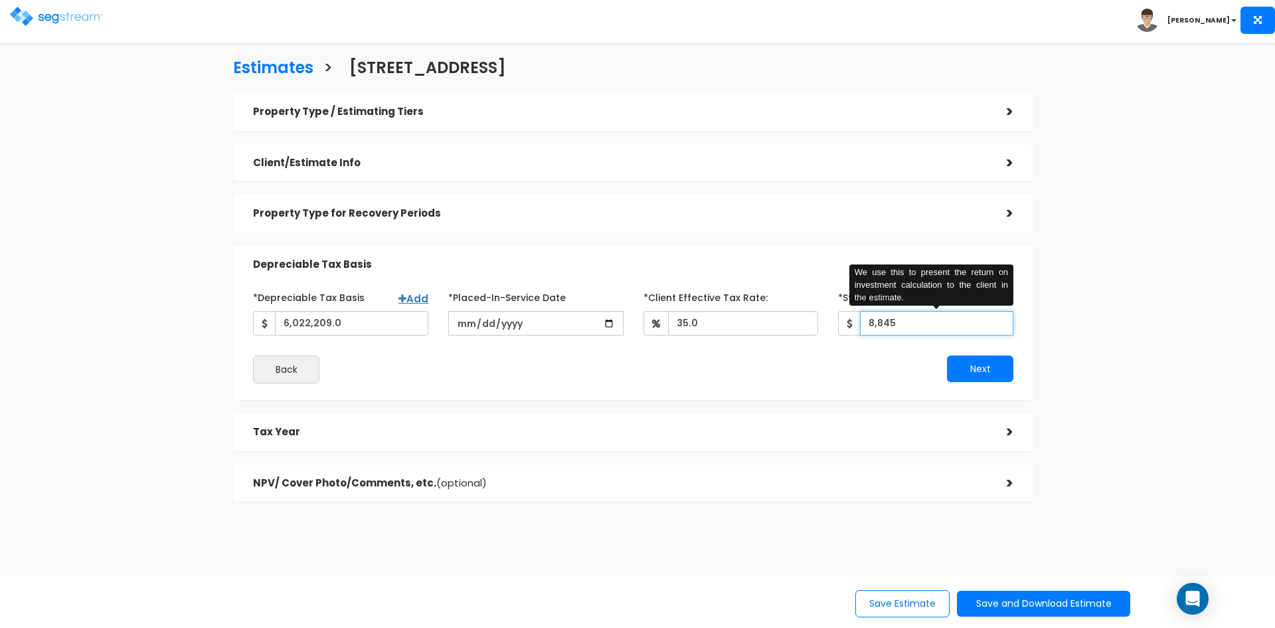
drag, startPoint x: 899, startPoint y: 323, endPoint x: 842, endPoint y: 322, distance: 57.1
click at [842, 322] on div "8,845 We use this to present the return on investment calculation to the client…" at bounding box center [925, 323] width 175 height 25
type input "9,350"
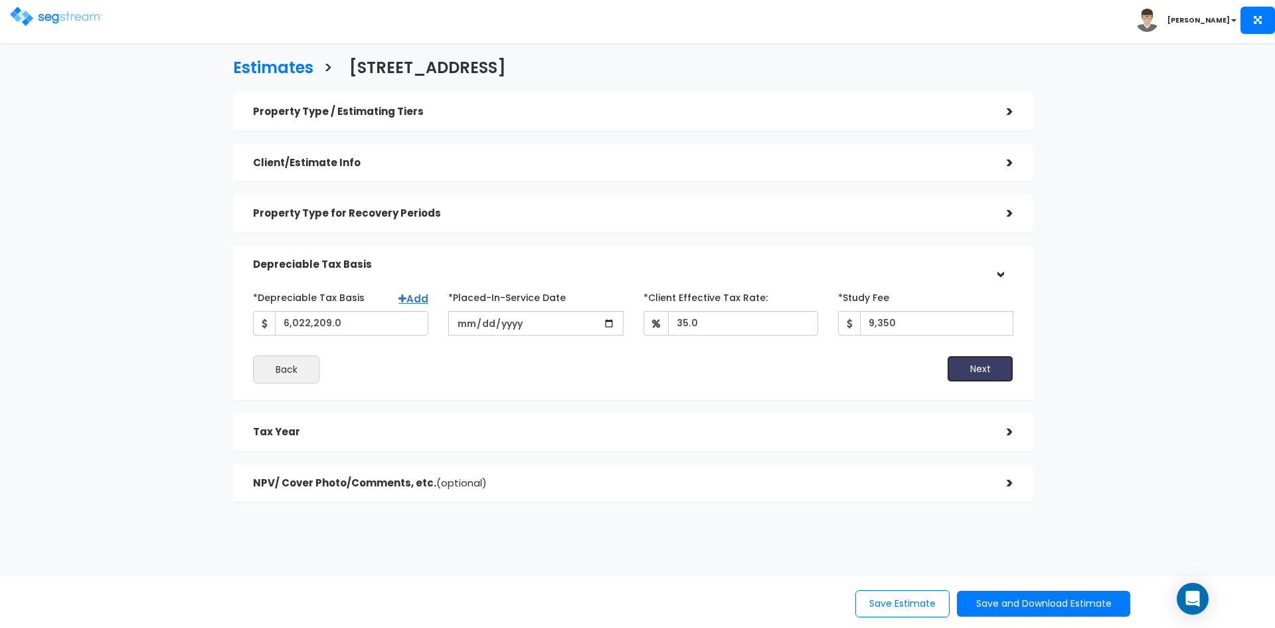
click at [986, 380] on button "Next" at bounding box center [980, 368] width 66 height 27
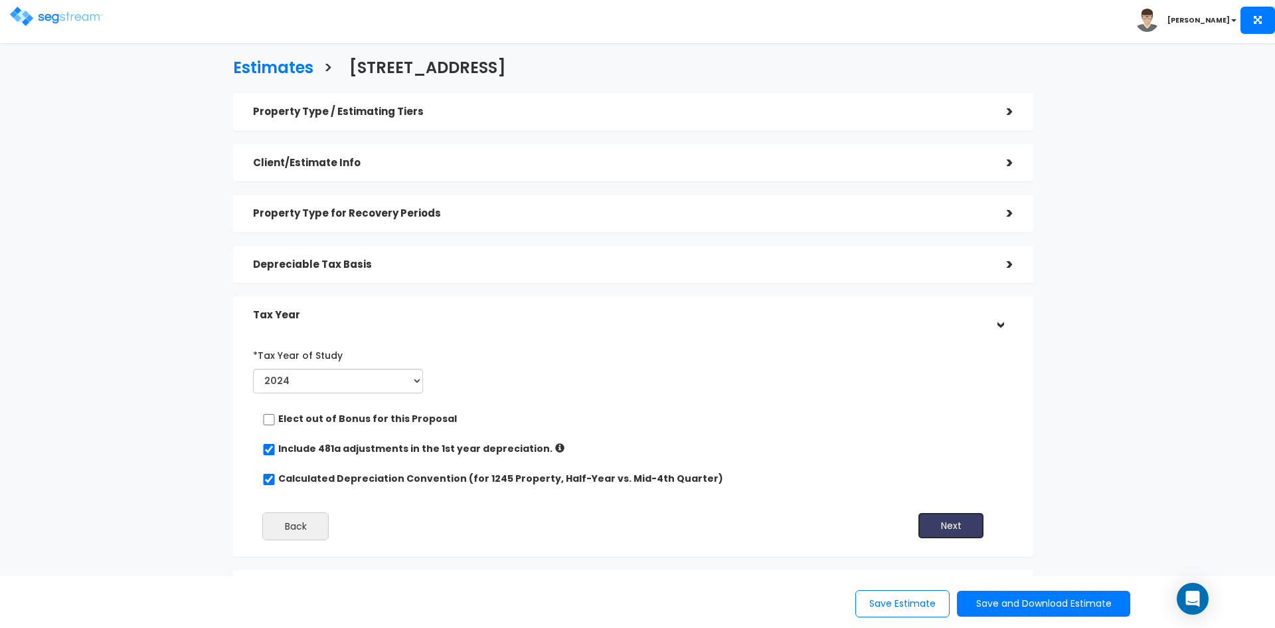
click at [941, 523] on button "Next" at bounding box center [951, 525] width 66 height 27
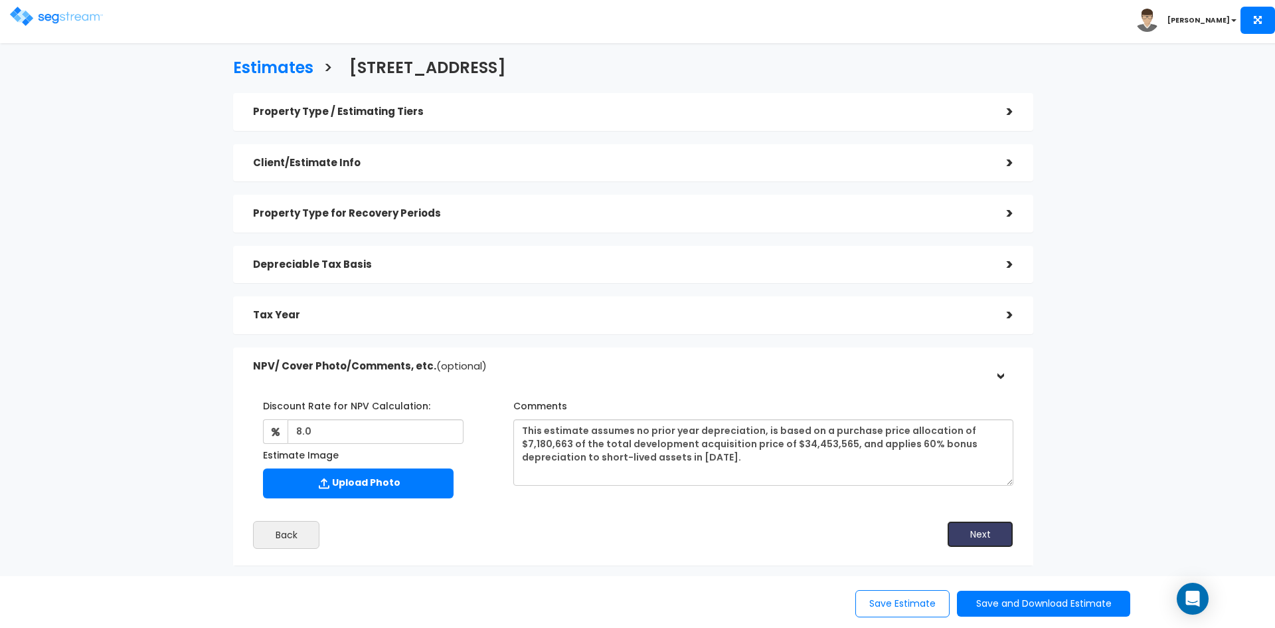
click at [981, 535] on button "Next" at bounding box center [980, 534] width 66 height 27
click at [996, 600] on button "Save and Download Estimate" at bounding box center [1043, 603] width 173 height 26
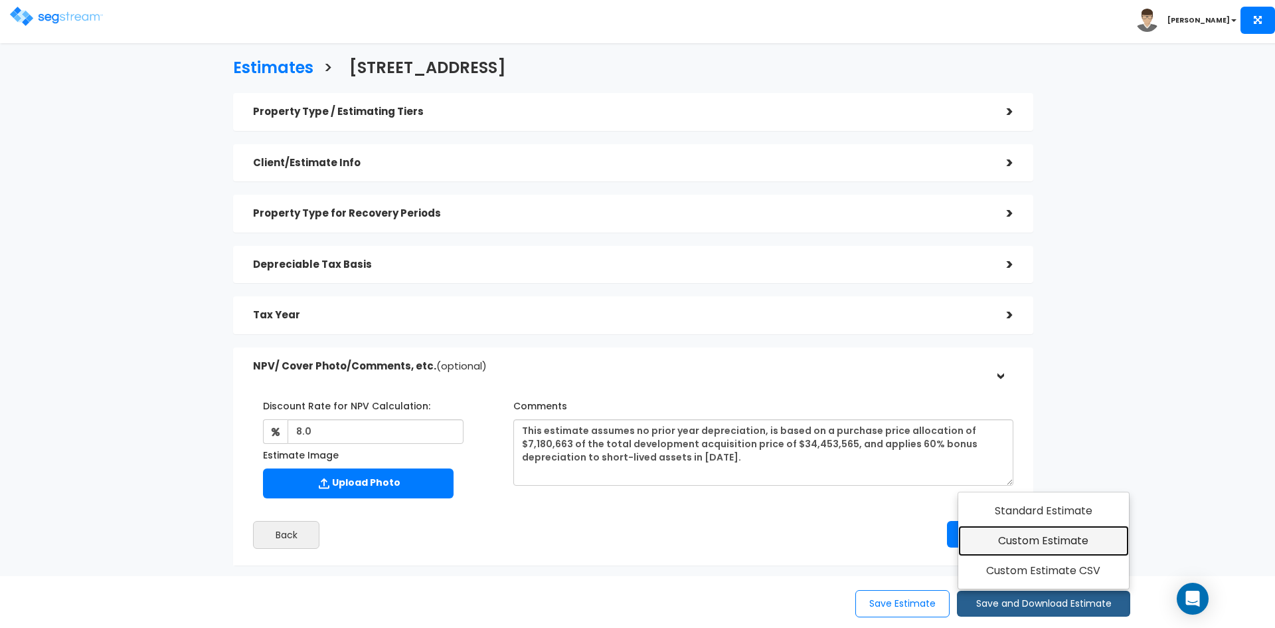
click at [1010, 542] on link "Custom Estimate" at bounding box center [1043, 540] width 171 height 31
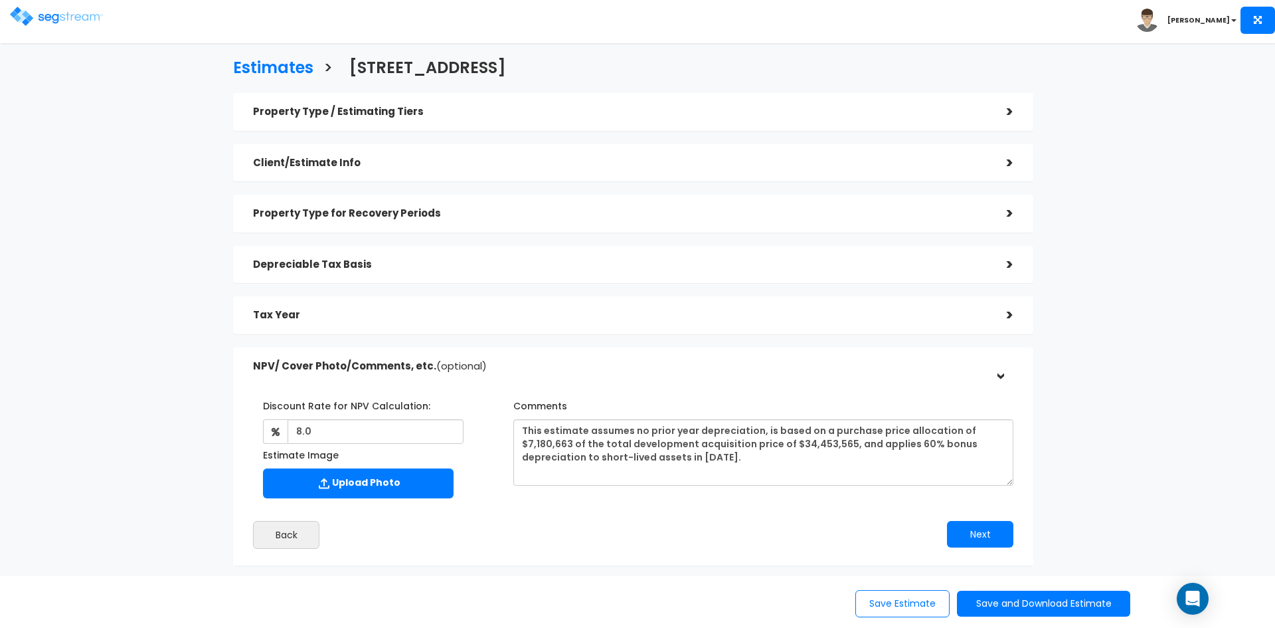
drag, startPoint x: 1215, startPoint y: 279, endPoint x: 1195, endPoint y: 281, distance: 20.0
click at [1214, 277] on div "Estimates > Farmhouse_5015 S CATTAIL WAY Property Type / Estimating Tiers > *Pr…" at bounding box center [637, 378] width 1275 height 640
click at [1036, 610] on button "Save and Download Estimate" at bounding box center [1043, 603] width 173 height 26
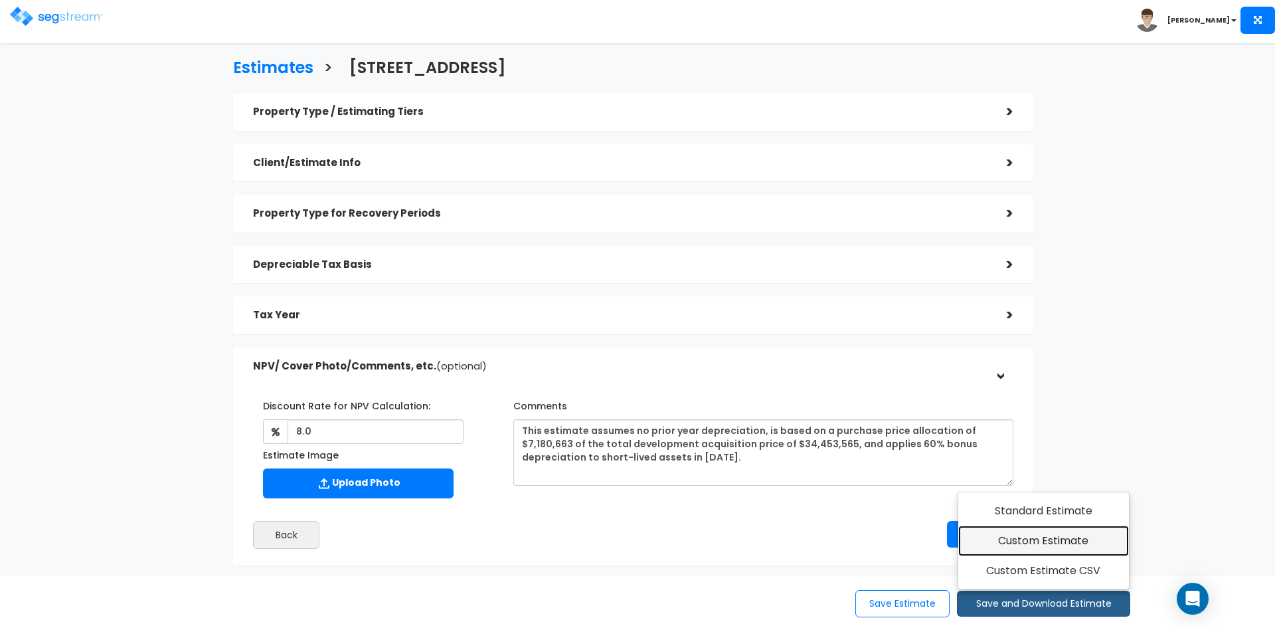
click at [1027, 549] on link "Custom Estimate" at bounding box center [1043, 540] width 171 height 31
